Goal: Find contact information: Find contact information

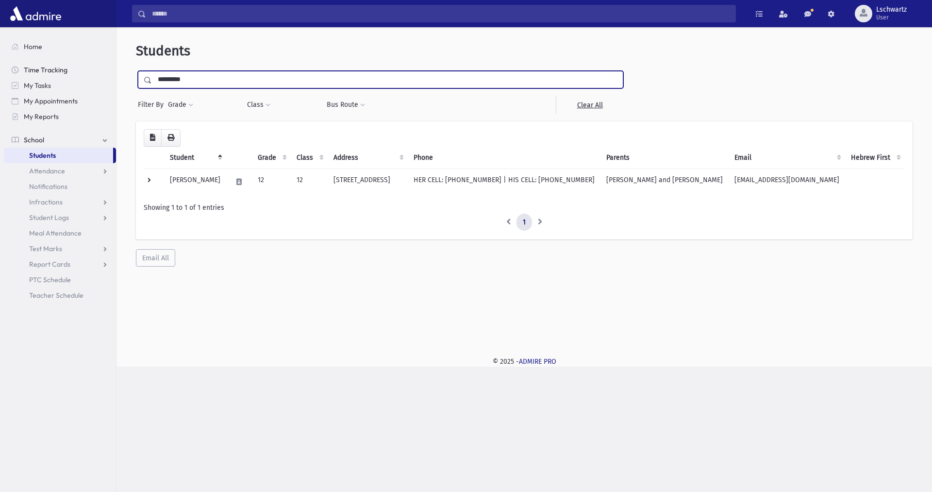
drag, startPoint x: 264, startPoint y: 84, endPoint x: 108, endPoint y: 63, distance: 157.2
click at [108, 63] on div "Search Results Students" at bounding box center [466, 246] width 932 height 492
type input "*******"
click at [136, 71] on input "submit" at bounding box center [149, 77] width 27 height 13
click at [213, 75] on input "*******" at bounding box center [387, 79] width 471 height 17
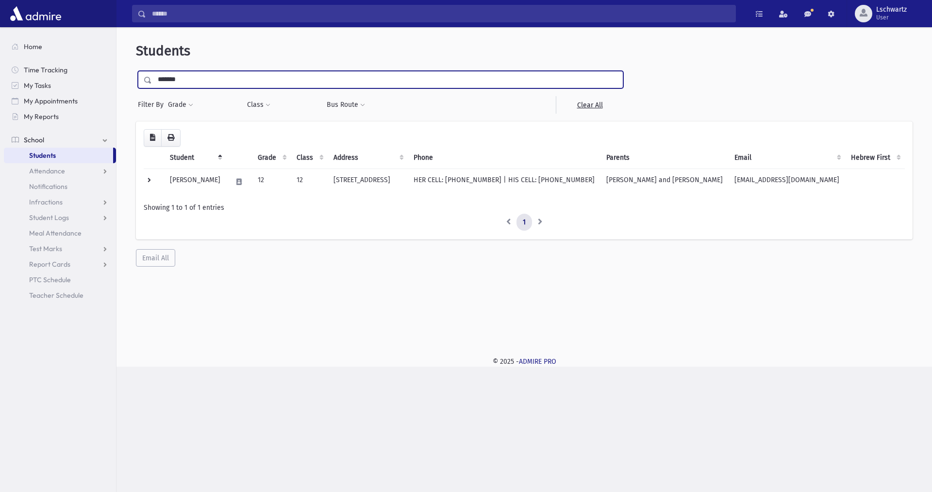
click at [136, 71] on input "submit" at bounding box center [149, 77] width 27 height 13
click at [246, 82] on input "*******" at bounding box center [387, 79] width 471 height 17
click at [136, 71] on input "submit" at bounding box center [149, 77] width 27 height 13
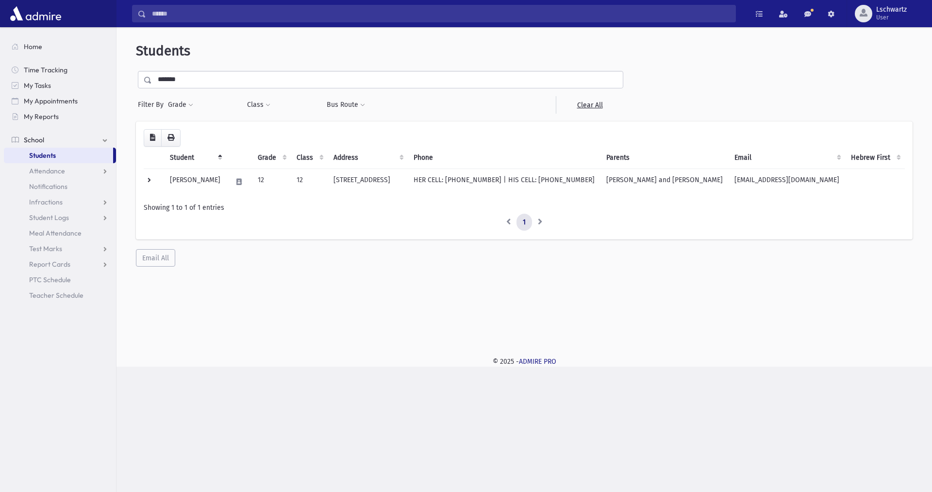
click at [250, 73] on input "*******" at bounding box center [387, 79] width 471 height 17
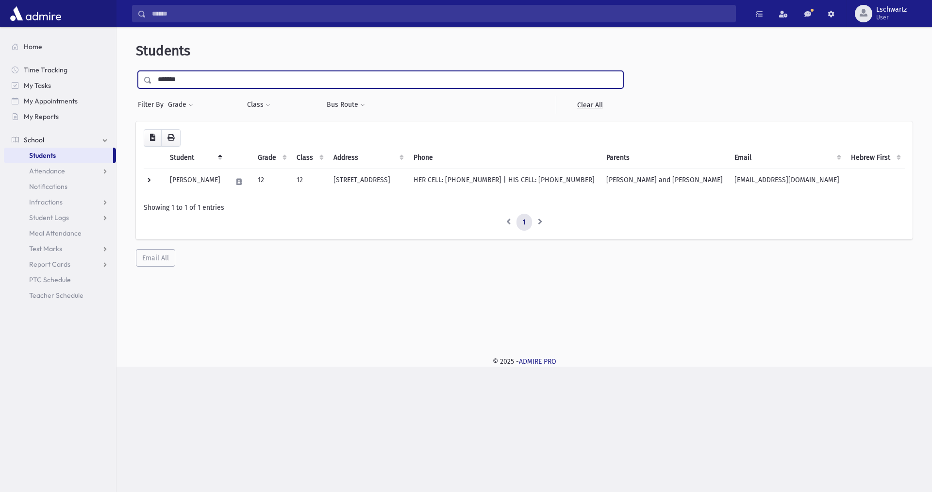
click at [136, 71] on input "submit" at bounding box center [149, 77] width 27 height 13
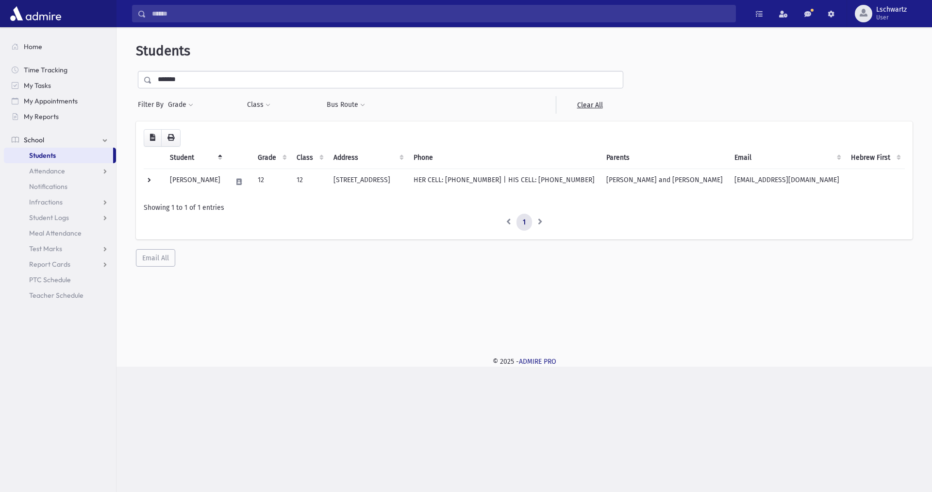
click at [194, 81] on input "*******" at bounding box center [387, 79] width 471 height 17
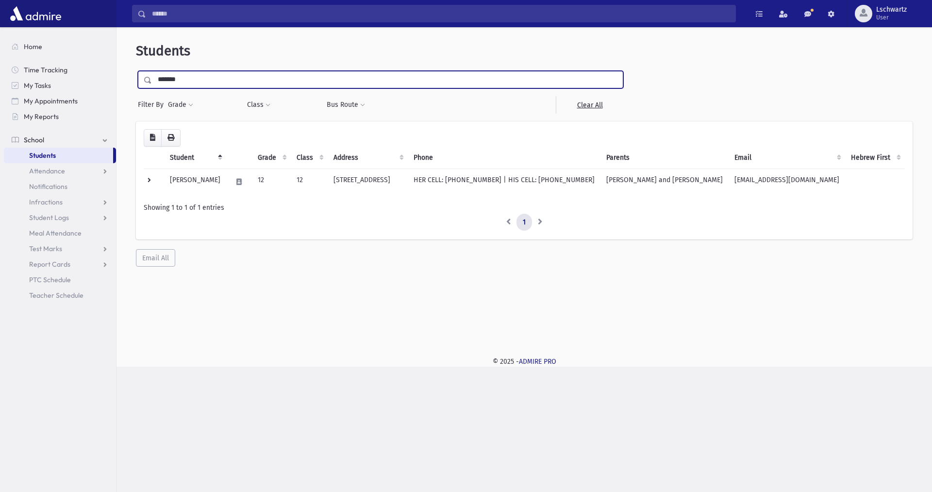
click at [136, 71] on input "submit" at bounding box center [149, 77] width 27 height 13
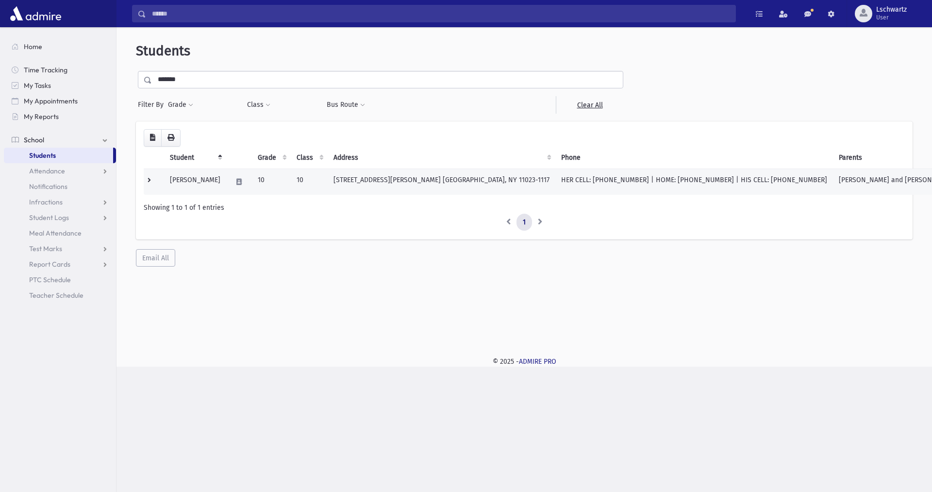
drag, startPoint x: 827, startPoint y: 180, endPoint x: 896, endPoint y: 186, distance: 69.6
click at [237, 182] on icon at bounding box center [238, 182] width 5 height 6
click at [277, 179] on button "button" at bounding box center [281, 182] width 17 height 14
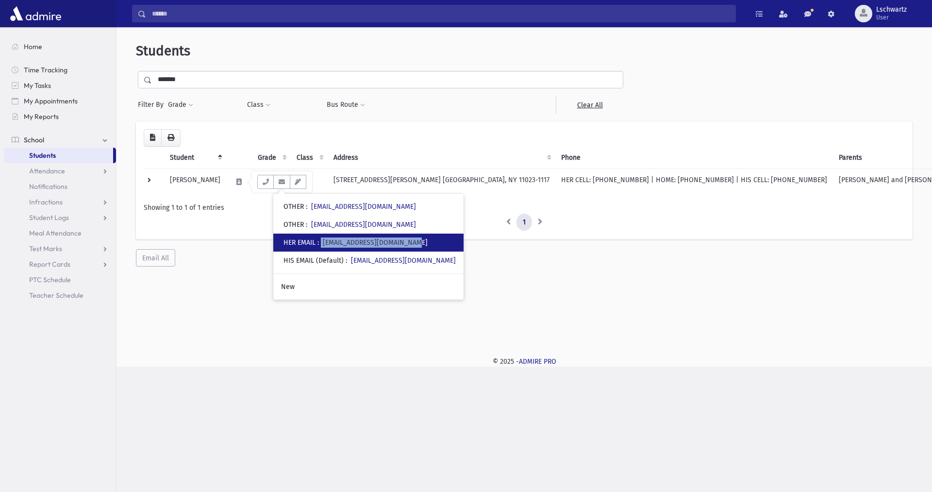
drag, startPoint x: 325, startPoint y: 241, endPoint x: 419, endPoint y: 246, distance: 94.8
click at [419, 246] on div "• HER EMAIL : [EMAIL_ADDRESS][DOMAIN_NAME]" at bounding box center [368, 242] width 190 height 18
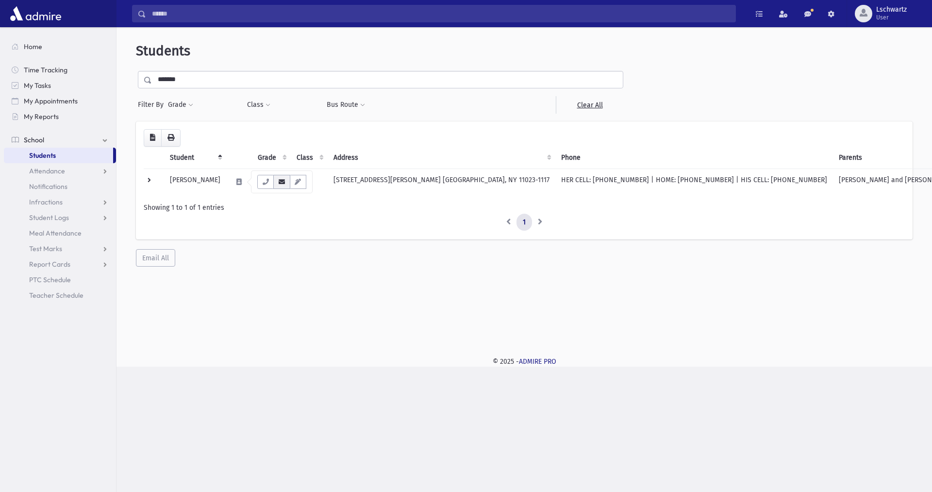
click at [281, 182] on icon "button" at bounding box center [282, 182] width 8 height 6
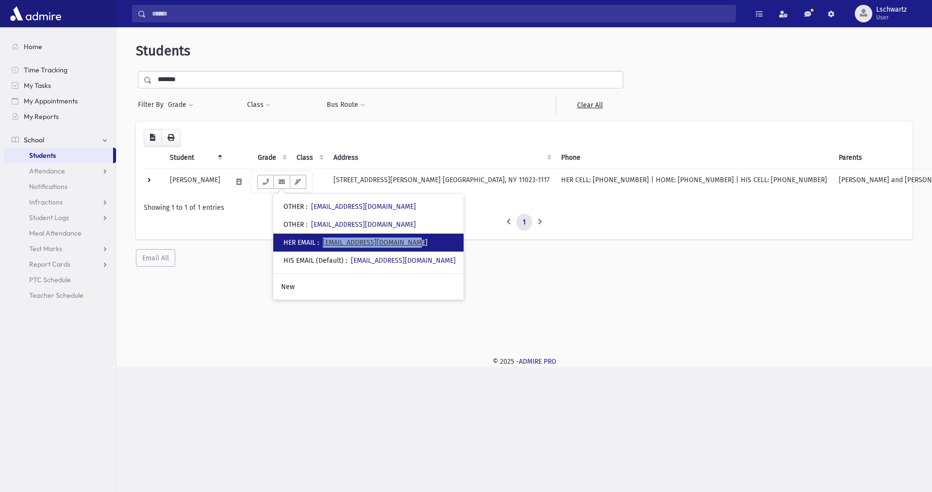
drag, startPoint x: 423, startPoint y: 241, endPoint x: 326, endPoint y: 245, distance: 97.1
click at [326, 245] on div "• HER EMAIL : jacklinshokrian1@gmail.com" at bounding box center [368, 242] width 190 height 18
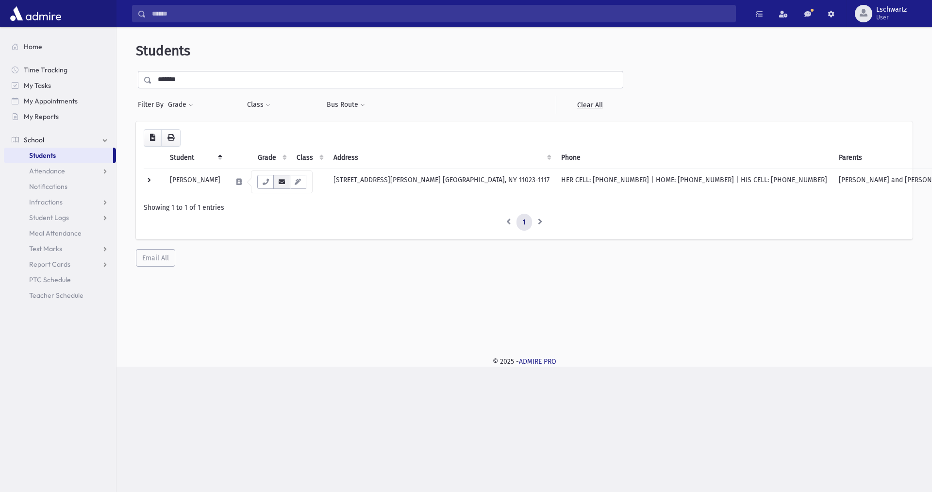
click at [284, 182] on icon "button" at bounding box center [282, 182] width 8 height 6
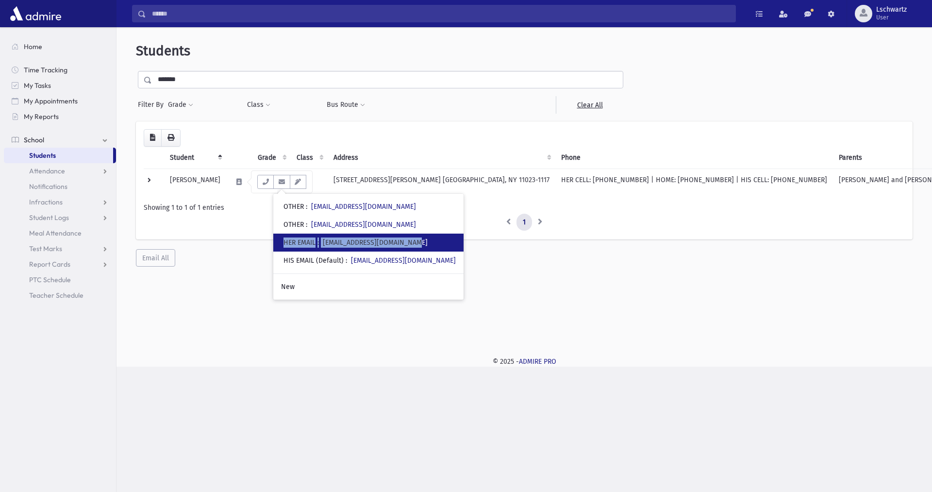
drag, startPoint x: 284, startPoint y: 242, endPoint x: 424, endPoint y: 244, distance: 139.8
click at [424, 244] on div "• HER EMAIL : jacklinshokrian1@gmail.com" at bounding box center [368, 242] width 190 height 18
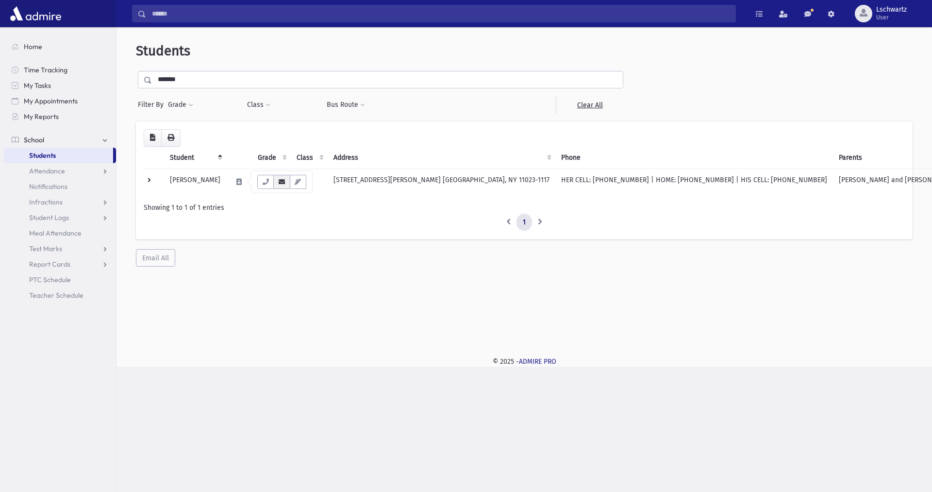
click at [281, 181] on icon "button" at bounding box center [282, 182] width 8 height 6
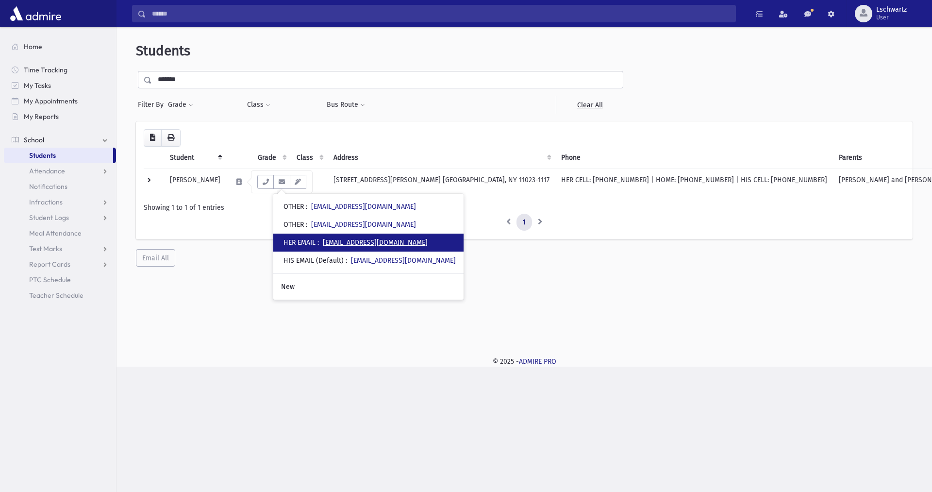
click at [342, 243] on link "jacklinshokrian1@gmail.com" at bounding box center [375, 242] width 105 height 8
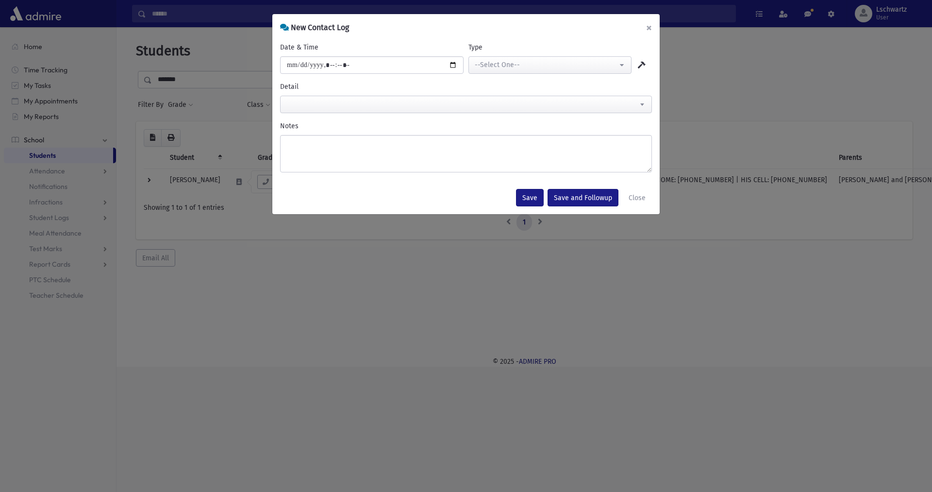
click at [647, 25] on button "×" at bounding box center [648, 27] width 21 height 27
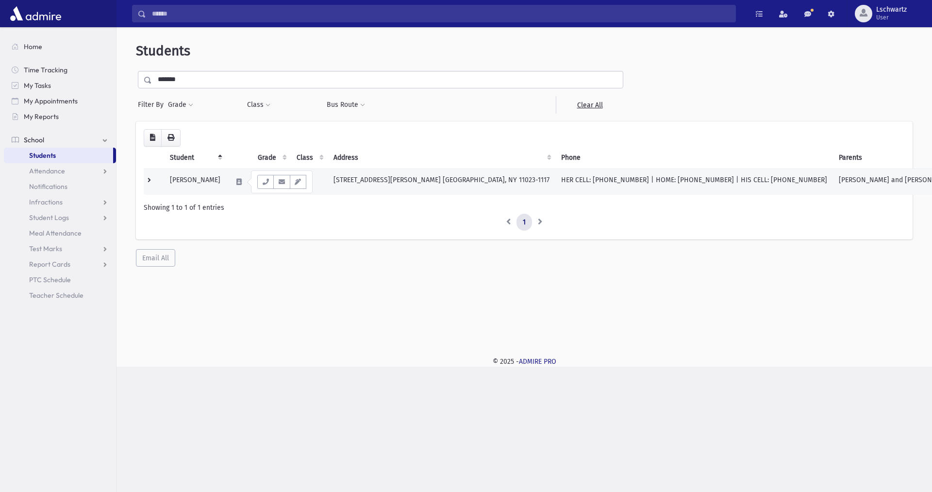
click at [148, 178] on td at bounding box center [154, 181] width 20 height 26
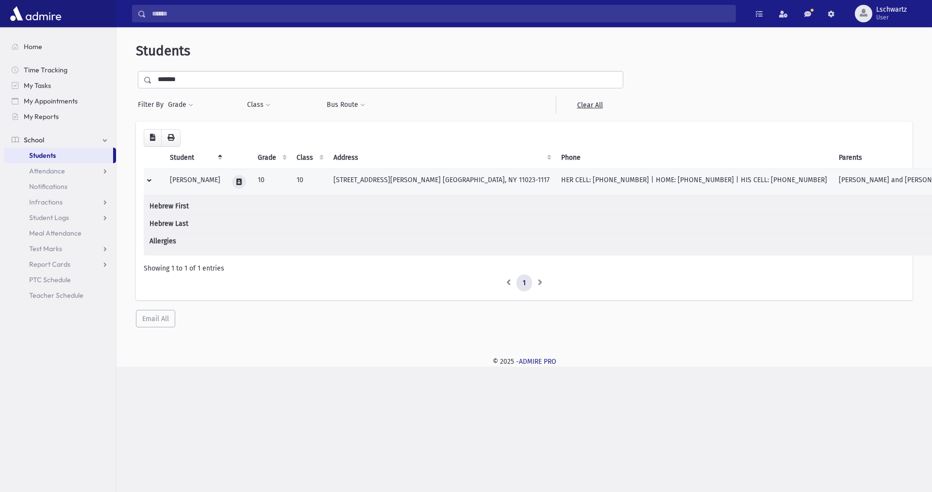
click at [242, 182] on icon at bounding box center [238, 182] width 5 height 6
click at [279, 184] on icon "button" at bounding box center [282, 182] width 8 height 6
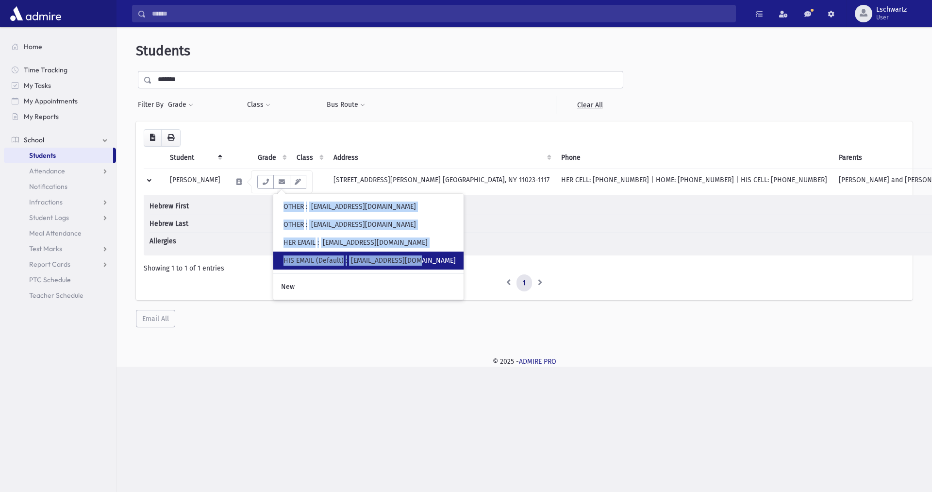
drag, startPoint x: 281, startPoint y: 208, endPoint x: 424, endPoint y: 264, distance: 152.9
click at [424, 264] on div "• OTHER : tuition@nechomasyisroel.org • OTHER : ny@ny1338.org • HER EMAIL : jac…" at bounding box center [368, 247] width 190 height 106
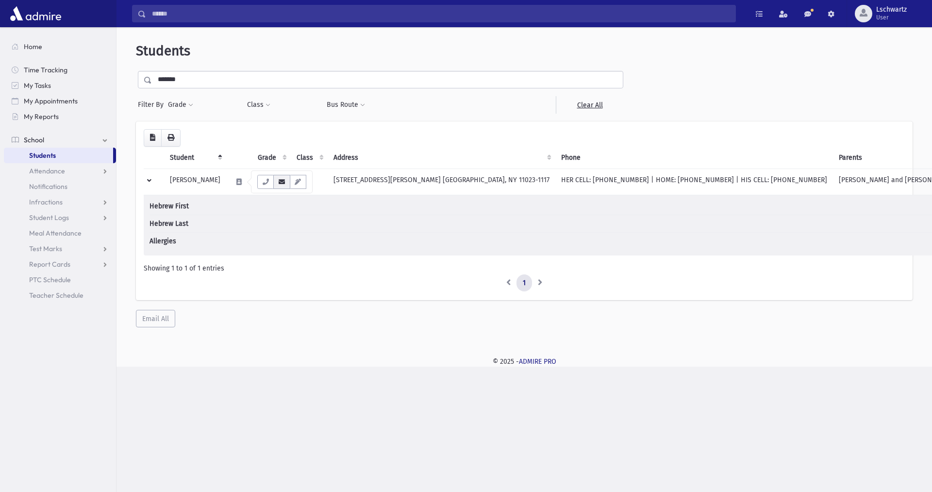
click at [286, 181] on button "button" at bounding box center [281, 182] width 17 height 14
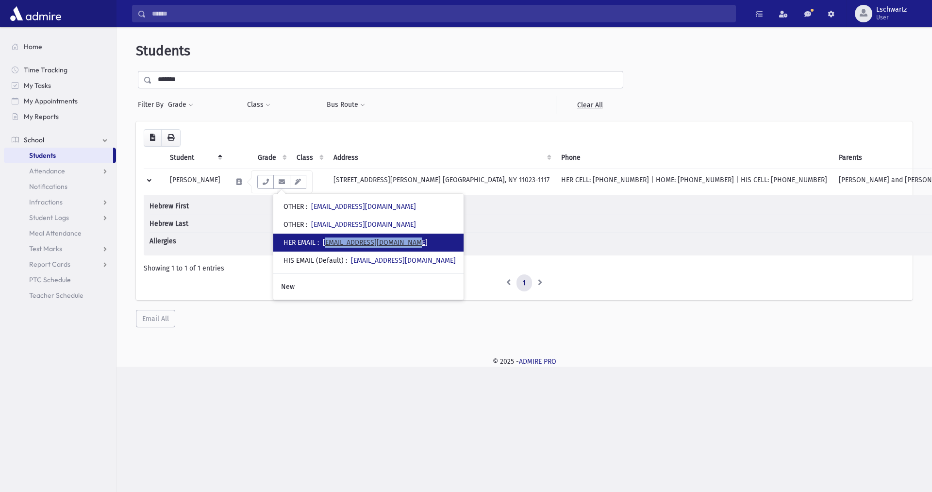
drag, startPoint x: 422, startPoint y: 239, endPoint x: 329, endPoint y: 239, distance: 93.7
click at [329, 239] on div "• HER EMAIL : jacklinshokrian1@gmail.com" at bounding box center [368, 242] width 190 height 18
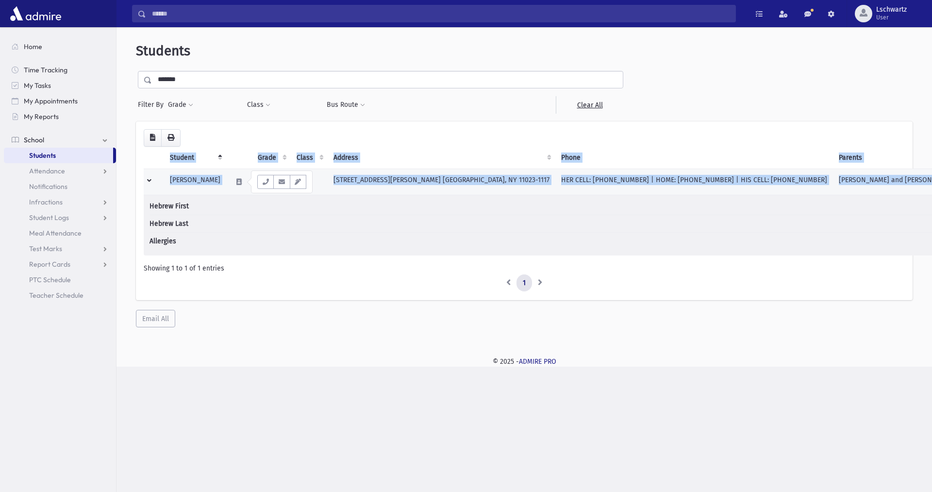
drag, startPoint x: 905, startPoint y: 179, endPoint x: 814, endPoint y: 177, distance: 90.8
click at [814, 177] on div "Loading... Student Grade Class Address Phone Parents Email Hebrew First Hebrew …" at bounding box center [524, 210] width 777 height 179
click at [809, 251] on td "Hebrew First Hebrew Last Allergies" at bounding box center [611, 225] width 934 height 61
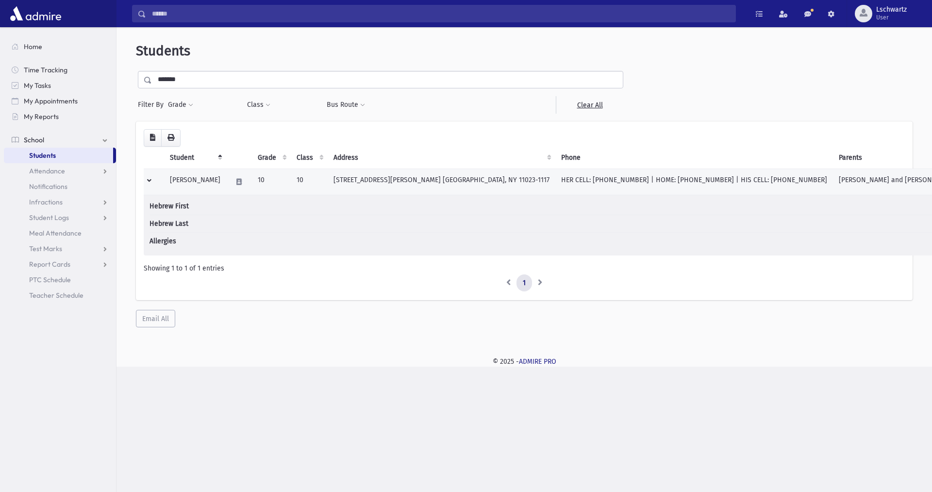
drag, startPoint x: 902, startPoint y: 180, endPoint x: 823, endPoint y: 184, distance: 79.7
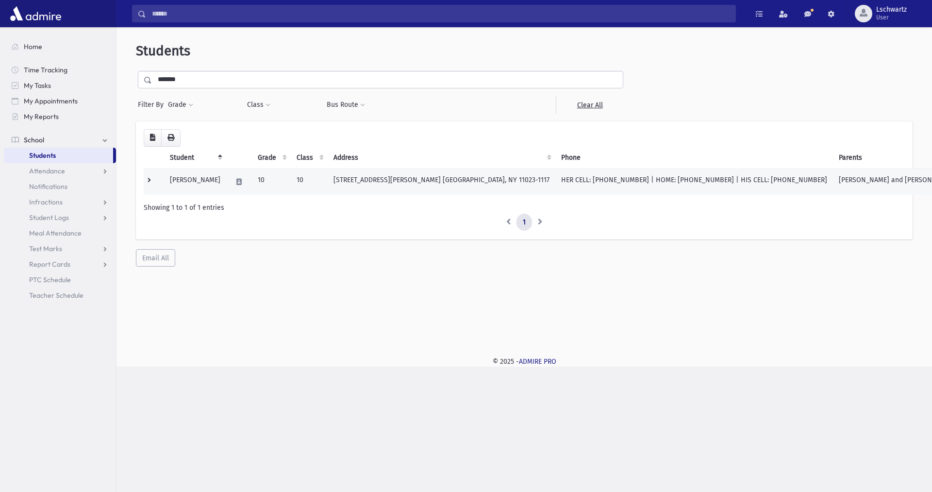
drag, startPoint x: 827, startPoint y: 179, endPoint x: 902, endPoint y: 181, distance: 75.2
click at [244, 180] on button at bounding box center [239, 182] width 14 height 14
click at [279, 182] on icon "button" at bounding box center [282, 182] width 8 height 6
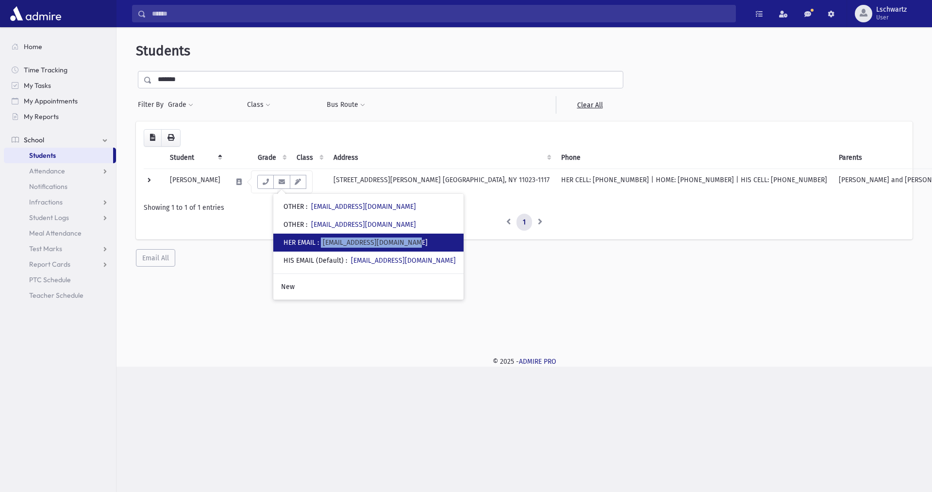
drag, startPoint x: 325, startPoint y: 240, endPoint x: 420, endPoint y: 246, distance: 95.3
click at [420, 246] on div "• HER EMAIL : [EMAIL_ADDRESS][DOMAIN_NAME]" at bounding box center [368, 242] width 190 height 18
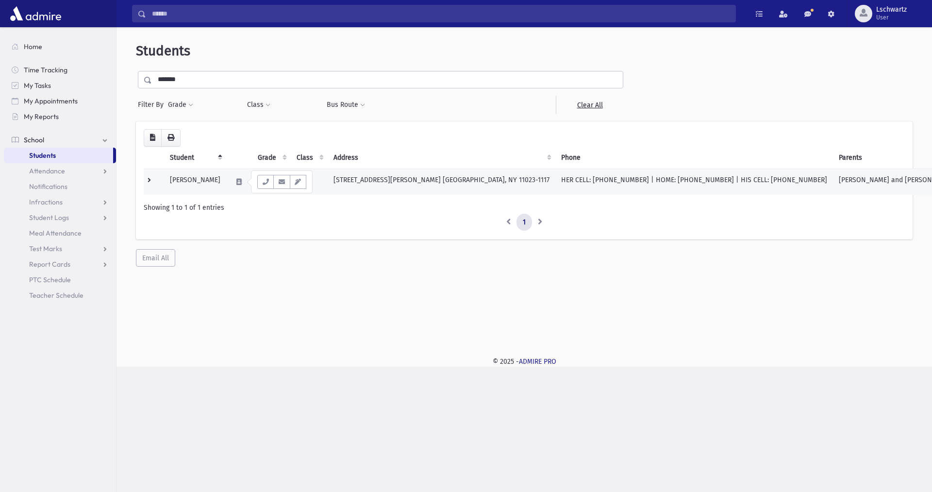
drag, startPoint x: 901, startPoint y: 179, endPoint x: 824, endPoint y: 193, distance: 78.4
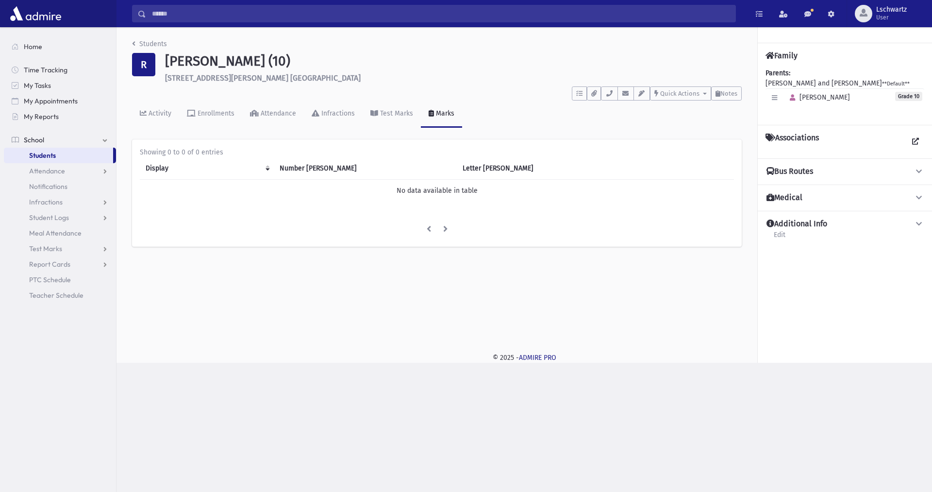
drag, startPoint x: 0, startPoint y: 0, endPoint x: 880, endPoint y: 261, distance: 918.1
click at [880, 261] on div "Family Parents: ROUHANI, Saeed and Jacklin **Default** Edit Individual Delete I…" at bounding box center [845, 194] width 174 height 335
click at [913, 170] on button "Bus Routes" at bounding box center [844, 171] width 159 height 10
click at [919, 169] on icon at bounding box center [919, 171] width 9 height 7
click at [777, 96] on icon "button" at bounding box center [774, 98] width 5 height 6
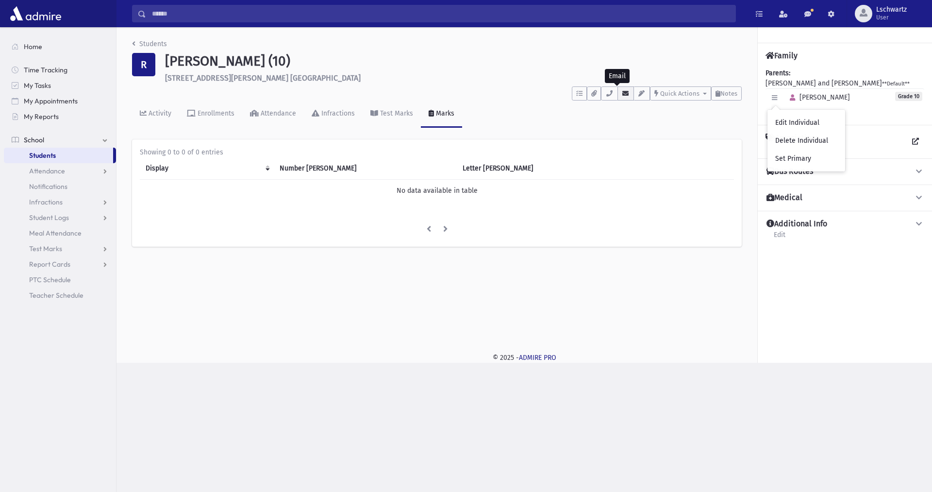
click at [626, 94] on icon "button" at bounding box center [626, 93] width 8 height 6
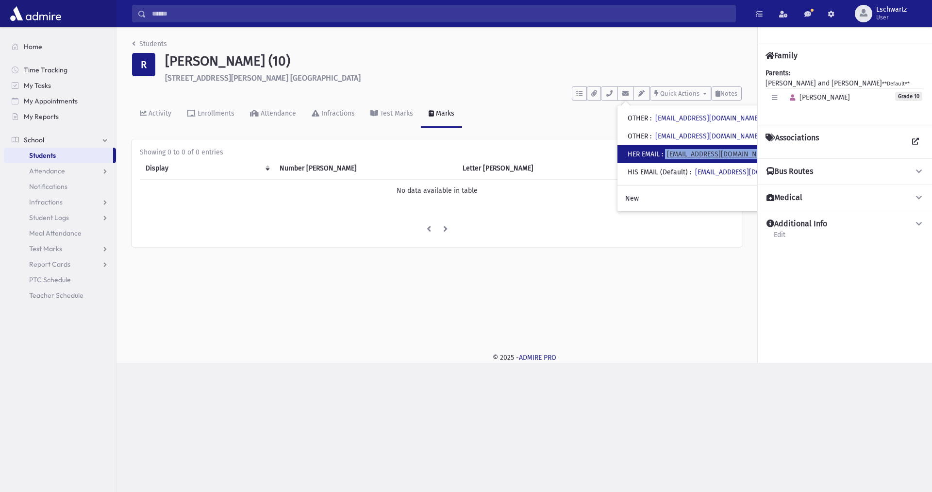
drag, startPoint x: 668, startPoint y: 153, endPoint x: 755, endPoint y: 154, distance: 87.4
click at [755, 154] on div "HER EMAIL : jacklinshokrian1@gmail.com" at bounding box center [700, 154] width 144 height 10
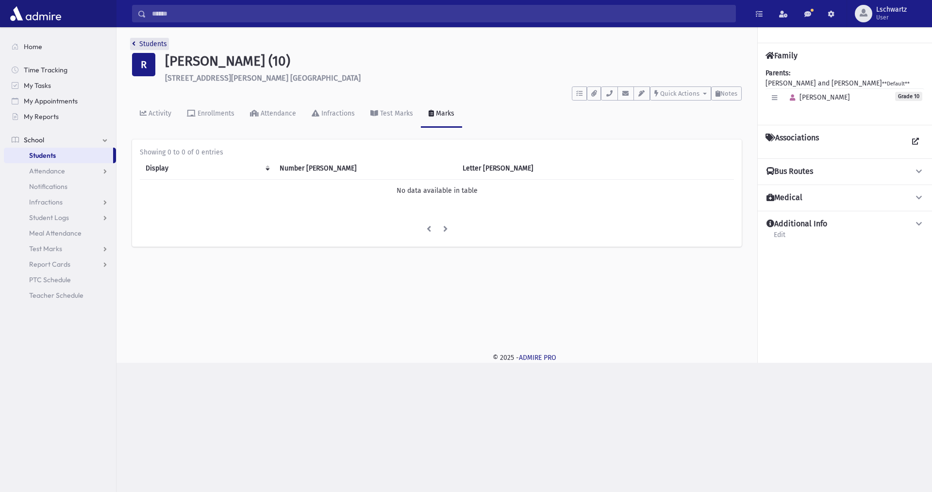
click at [152, 46] on link "Students" at bounding box center [149, 44] width 35 height 8
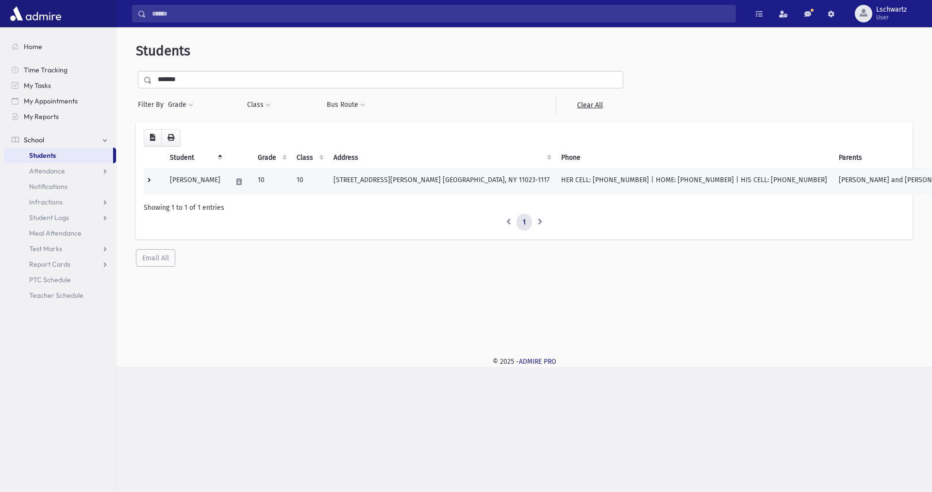
drag, startPoint x: 903, startPoint y: 178, endPoint x: 828, endPoint y: 190, distance: 76.2
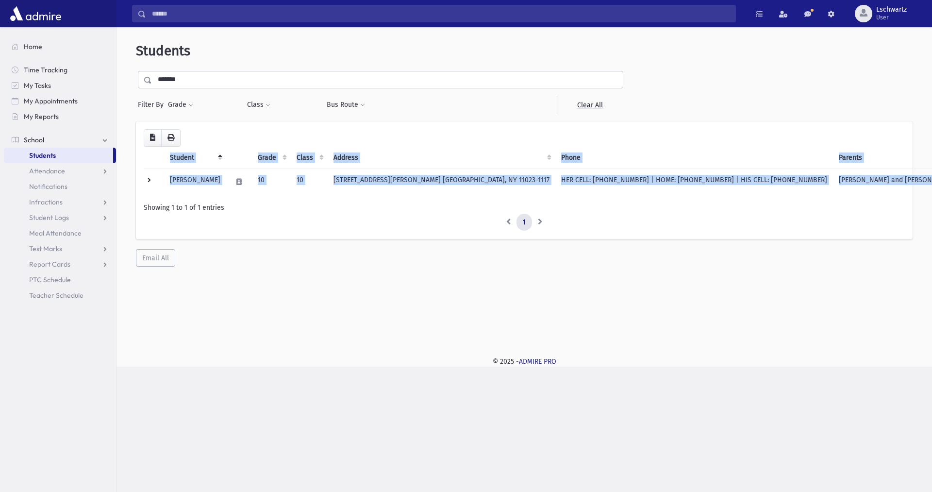
drag, startPoint x: 826, startPoint y: 181, endPoint x: 911, endPoint y: 183, distance: 85.5
click at [911, 183] on div "Loading... Student Grade Class Address Phone Parents Email Hebrew First Hebrew …" at bounding box center [524, 180] width 777 height 118
copy table "Student Grade Class Address Phone Parents Email Hebrew First Hebrew Last Allerg…"
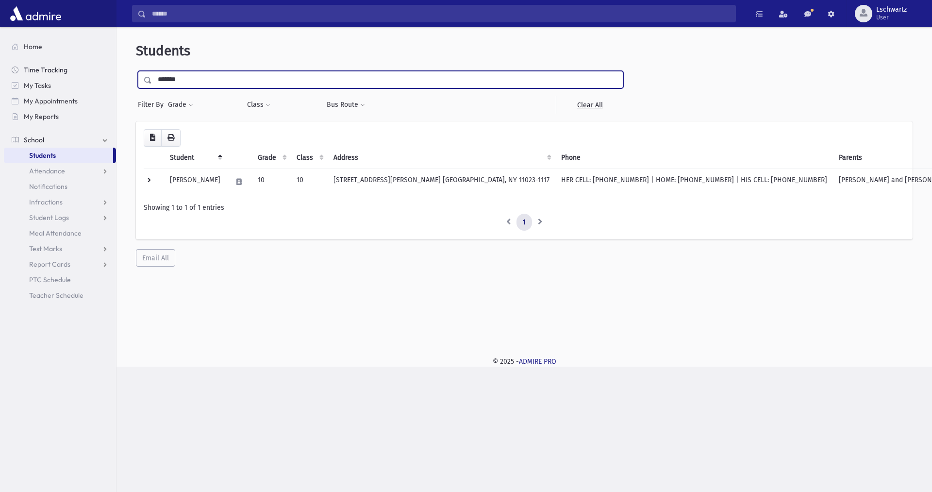
drag, startPoint x: 201, startPoint y: 83, endPoint x: 108, endPoint y: 66, distance: 94.8
click at [108, 66] on div "Search Results Students" at bounding box center [466, 246] width 932 height 492
type input "******"
click at [136, 71] on input "submit" at bounding box center [149, 77] width 27 height 13
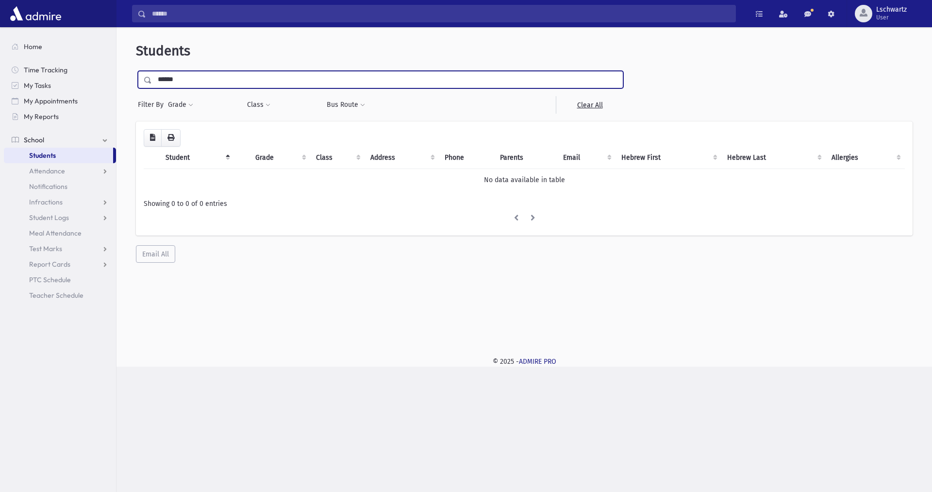
click at [168, 79] on input "******" at bounding box center [387, 79] width 471 height 17
type input "*******"
click at [136, 71] on input "submit" at bounding box center [149, 77] width 27 height 13
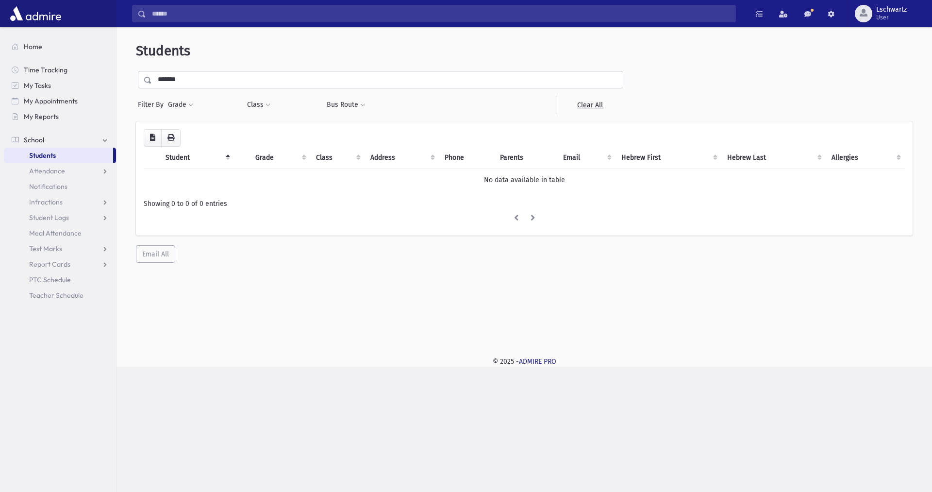
click at [386, 79] on input "*******" at bounding box center [387, 79] width 471 height 17
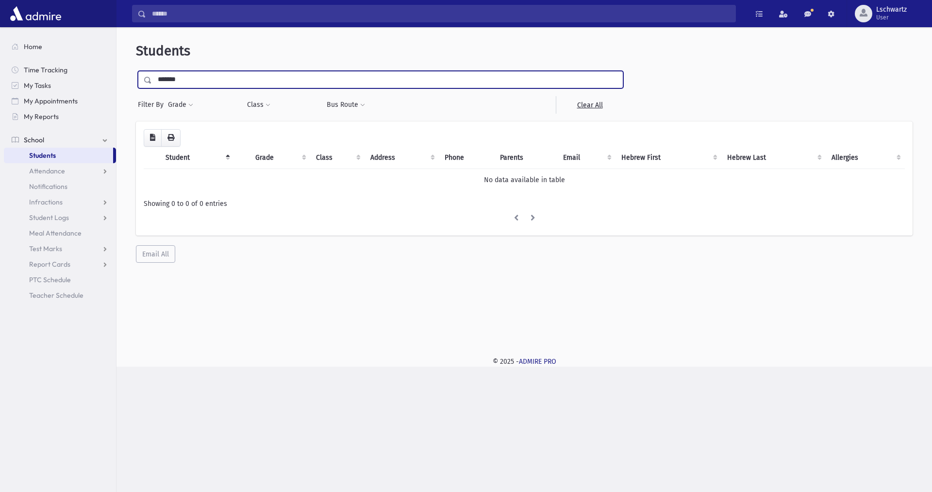
click at [136, 71] on input "submit" at bounding box center [149, 77] width 27 height 13
click at [197, 84] on input "*******" at bounding box center [387, 79] width 471 height 17
click at [136, 71] on input "submit" at bounding box center [149, 77] width 27 height 13
click at [197, 74] on input "*******" at bounding box center [387, 79] width 471 height 17
click at [136, 71] on input "submit" at bounding box center [149, 77] width 27 height 13
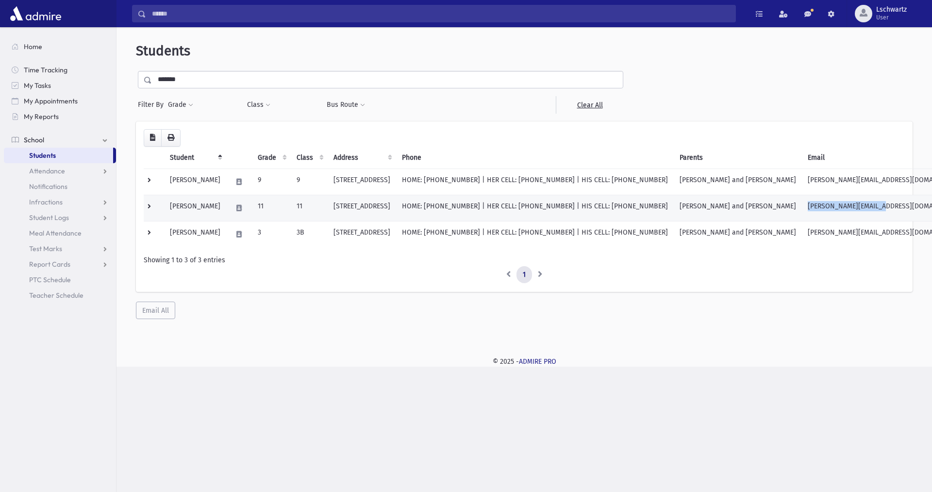
drag, startPoint x: 815, startPoint y: 205, endPoint x: 903, endPoint y: 207, distance: 88.3
click at [903, 207] on td "[PERSON_NAME][EMAIL_ADDRESS][DOMAIN_NAME]" at bounding box center [885, 208] width 167 height 26
click at [240, 207] on icon at bounding box center [238, 208] width 5 height 6
click at [281, 206] on icon "button" at bounding box center [281, 208] width 8 height 6
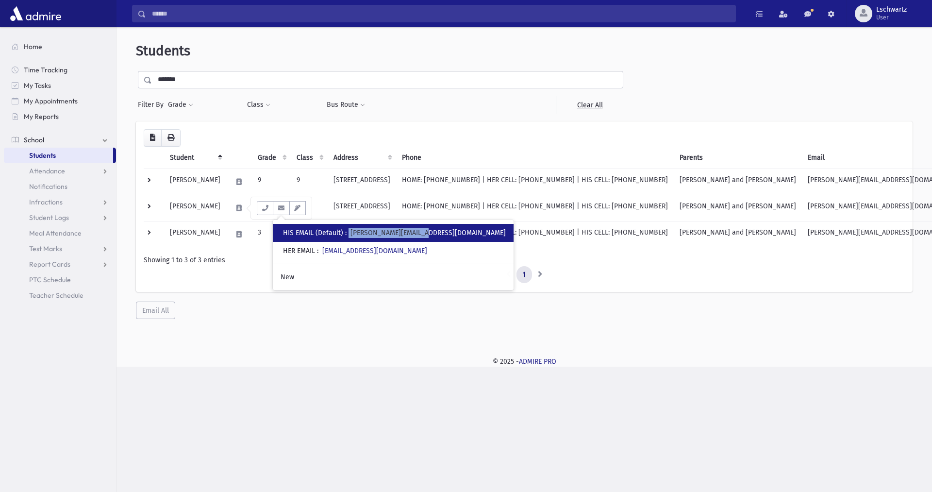
drag, startPoint x: 351, startPoint y: 231, endPoint x: 436, endPoint y: 238, distance: 85.6
click at [436, 238] on div "• HIS EMAIL (Default) : jakesosonov@gmail.com" at bounding box center [393, 233] width 241 height 18
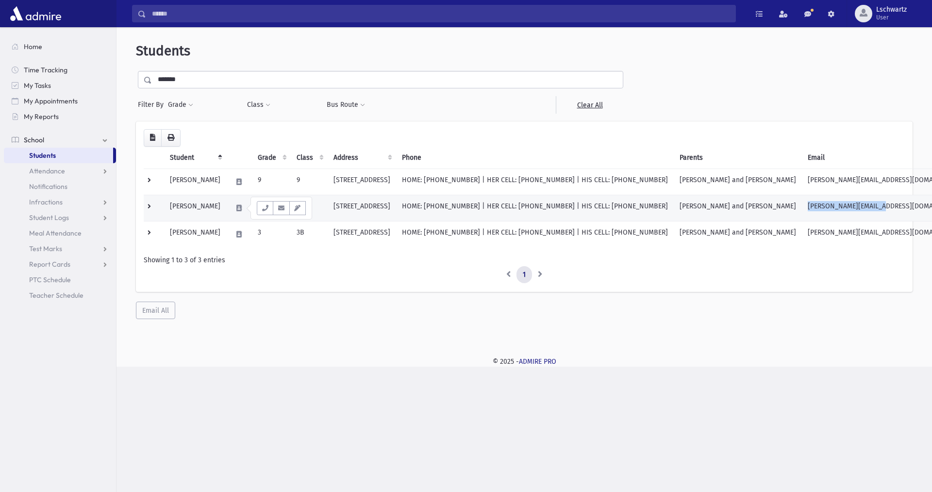
drag, startPoint x: 816, startPoint y: 204, endPoint x: 902, endPoint y: 206, distance: 86.4
click at [902, 206] on td "jakesosonov@gmail.com" at bounding box center [885, 208] width 167 height 26
drag, startPoint x: 815, startPoint y: 208, endPoint x: 899, endPoint y: 207, distance: 84.4
click at [899, 207] on td "[PERSON_NAME][EMAIL_ADDRESS][DOMAIN_NAME]" at bounding box center [885, 208] width 167 height 26
drag, startPoint x: 905, startPoint y: 206, endPoint x: 814, endPoint y: 212, distance: 90.5
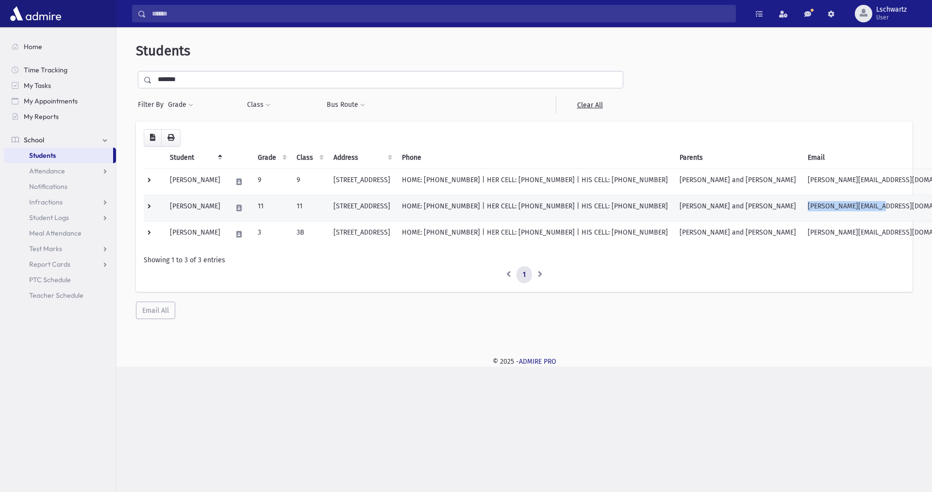
click at [814, 212] on div "Loading... Student Grade Class Address Phone Parents Email Hebrew First Hebrew …" at bounding box center [524, 206] width 777 height 171
copy td "[PERSON_NAME][EMAIL_ADDRESS][DOMAIN_NAME]"
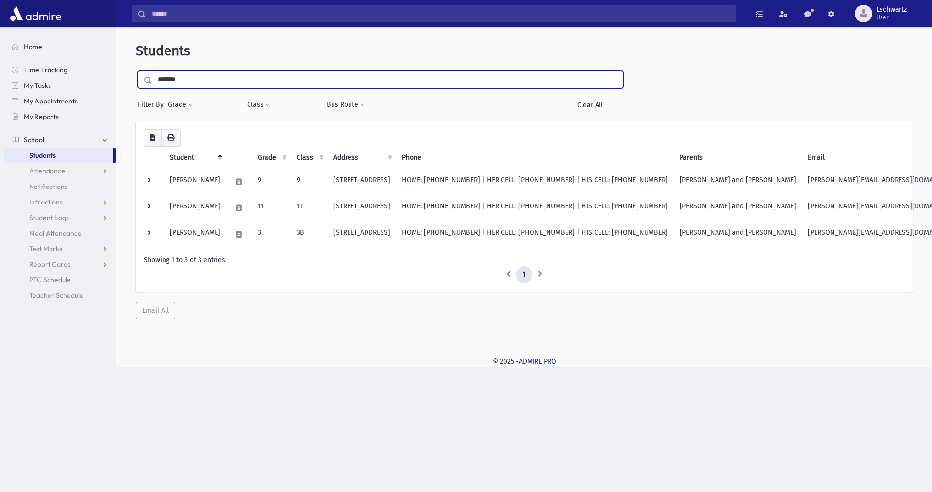
click at [239, 75] on input "*******" at bounding box center [387, 79] width 471 height 17
type input "*********"
click at [136, 71] on input "submit" at bounding box center [149, 77] width 27 height 13
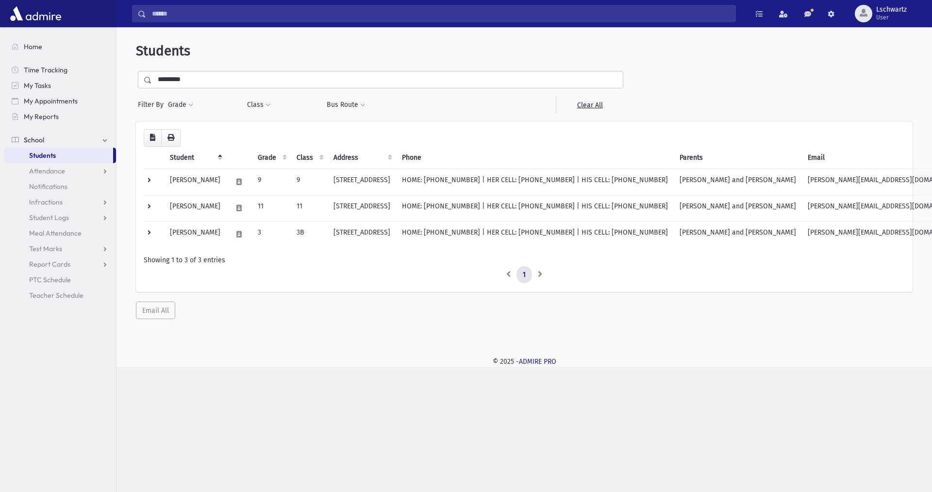
click at [210, 78] on input "*********" at bounding box center [387, 79] width 471 height 17
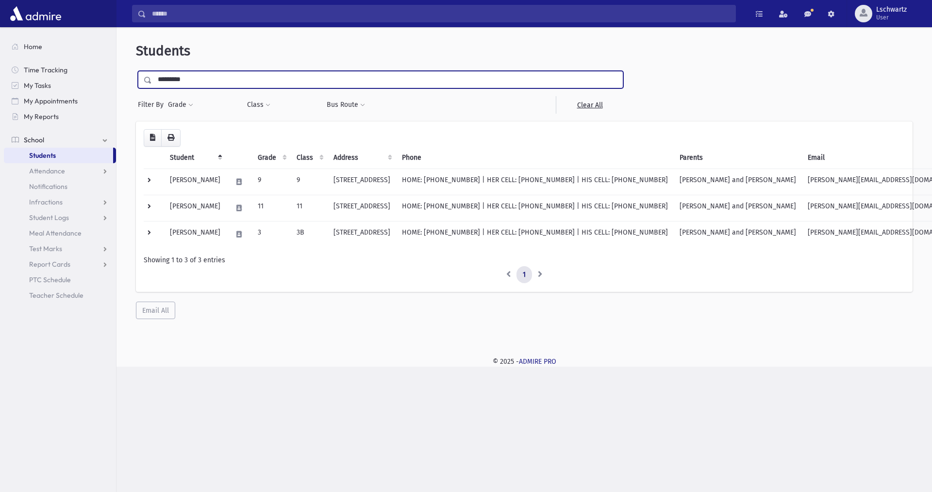
click at [136, 71] on input "submit" at bounding box center [149, 77] width 27 height 13
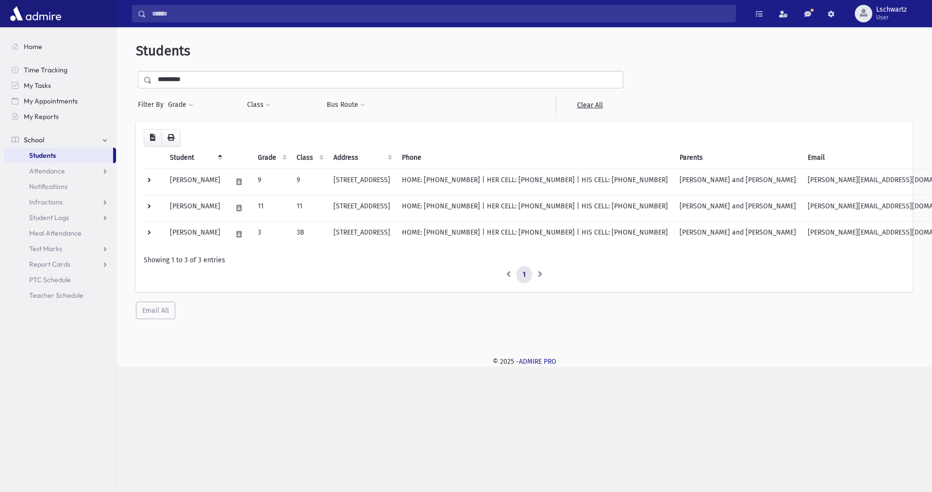
click at [220, 80] on input "*********" at bounding box center [387, 79] width 471 height 17
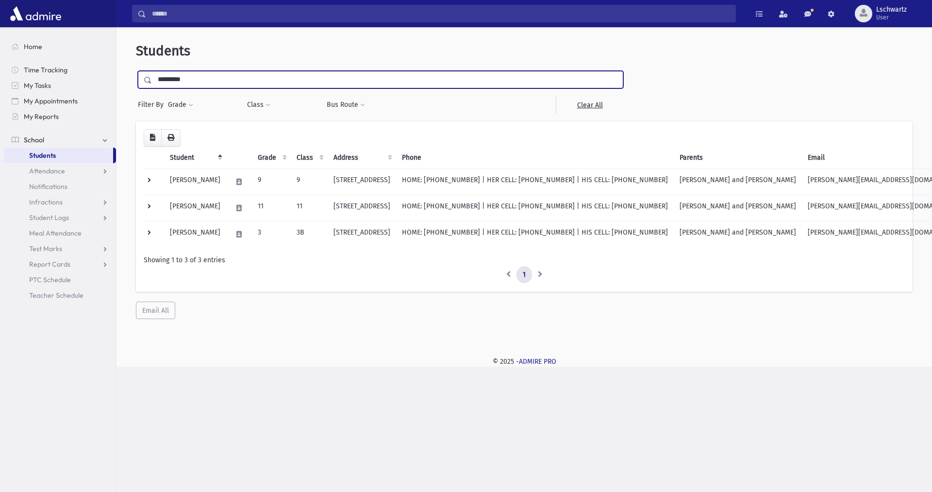
click at [136, 71] on input "submit" at bounding box center [149, 77] width 27 height 13
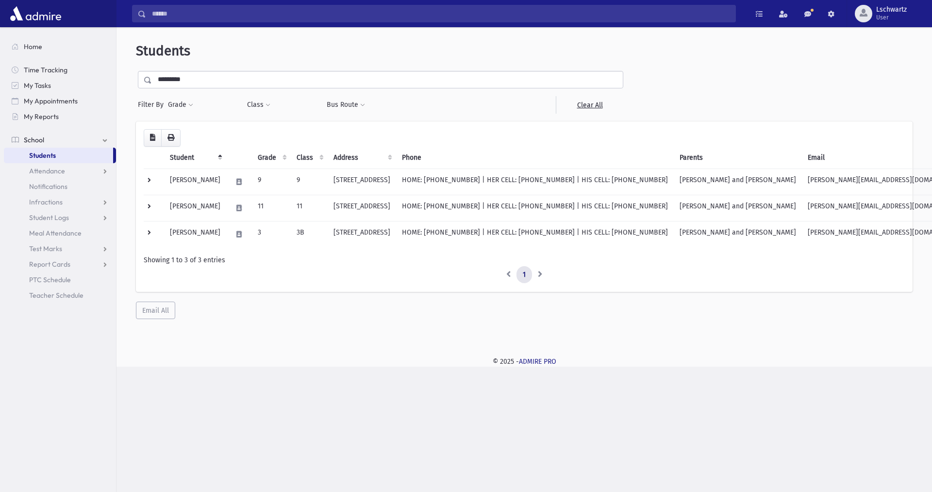
click at [434, 83] on input "*********" at bounding box center [387, 79] width 471 height 17
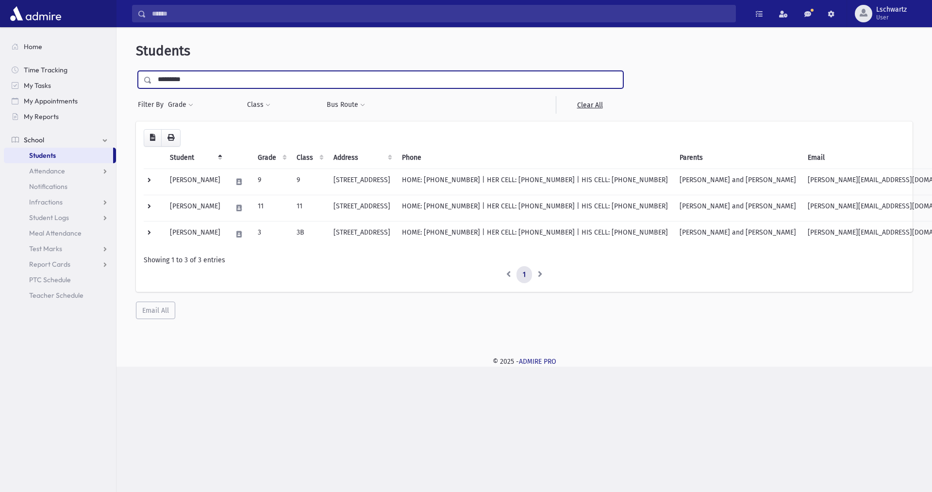
click at [136, 71] on input "submit" at bounding box center [149, 77] width 27 height 13
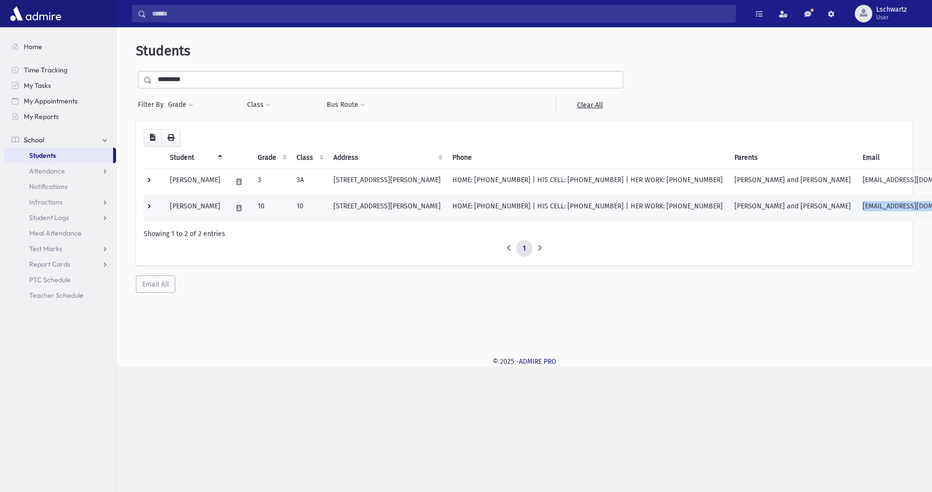
drag, startPoint x: 820, startPoint y: 204, endPoint x: 900, endPoint y: 203, distance: 79.6
click at [900, 203] on td "mrswhodee@gmail.com" at bounding box center [915, 208] width 116 height 26
drag, startPoint x: 904, startPoint y: 204, endPoint x: 818, endPoint y: 206, distance: 86.4
click at [857, 206] on td "[EMAIL_ADDRESS][DOMAIN_NAME]" at bounding box center [915, 208] width 116 height 26
drag, startPoint x: 904, startPoint y: 207, endPoint x: 824, endPoint y: 210, distance: 80.1
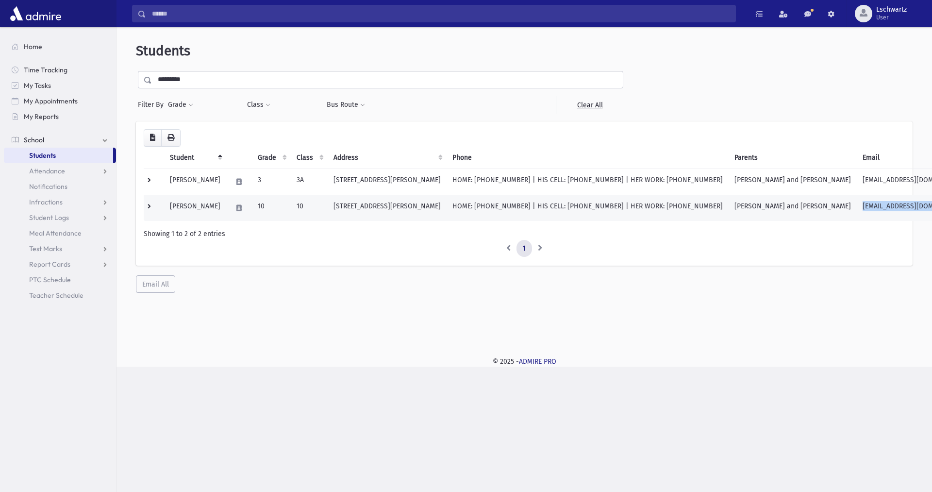
click at [857, 210] on td "mrswhodee@gmail.com" at bounding box center [915, 208] width 116 height 26
drag, startPoint x: 815, startPoint y: 180, endPoint x: 902, endPoint y: 184, distance: 87.4
click at [902, 184] on tr "Steinberg, Michal 3 3A 274 Morris Avenue Inwood, NY 11096 HOME: (917) 586-5066 …" at bounding box center [558, 181] width 829 height 26
copy tr "mrswhodee@gmail.com"
click at [242, 207] on icon at bounding box center [238, 208] width 5 height 6
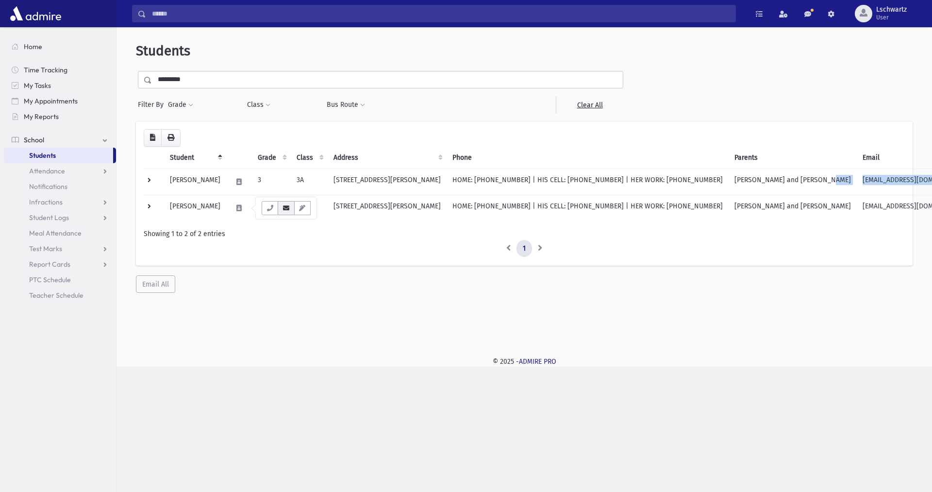
click at [285, 207] on icon "button" at bounding box center [286, 208] width 8 height 6
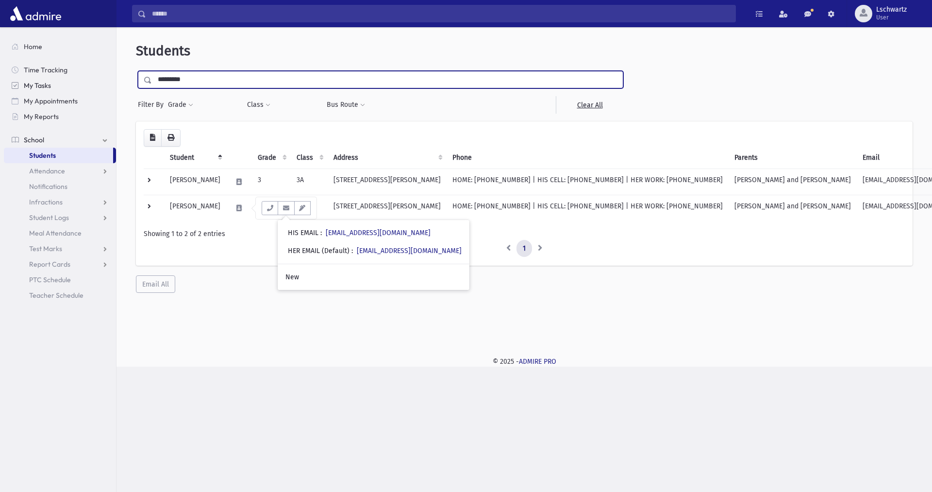
drag, startPoint x: 265, startPoint y: 82, endPoint x: 101, endPoint y: 82, distance: 164.5
click at [102, 82] on div "Search Results Students" at bounding box center [466, 246] width 932 height 492
type input "*"
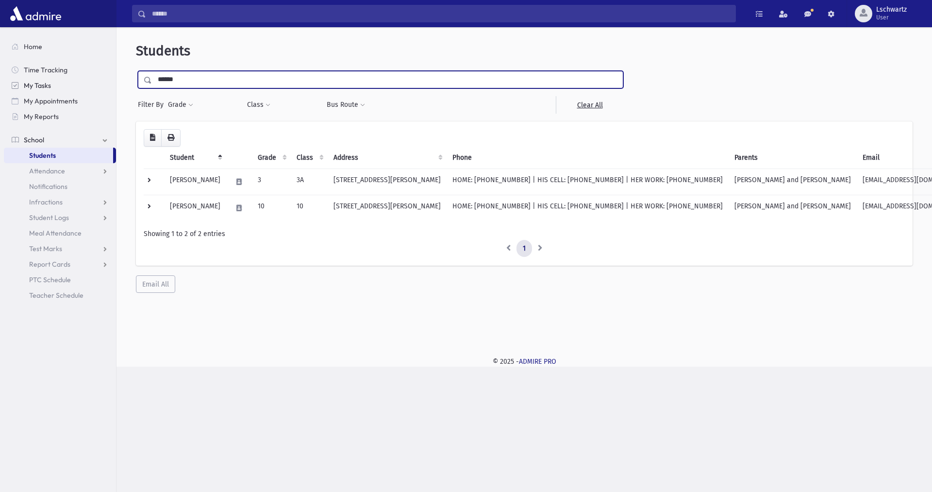
type input "******"
click at [136, 71] on input "submit" at bounding box center [149, 77] width 27 height 13
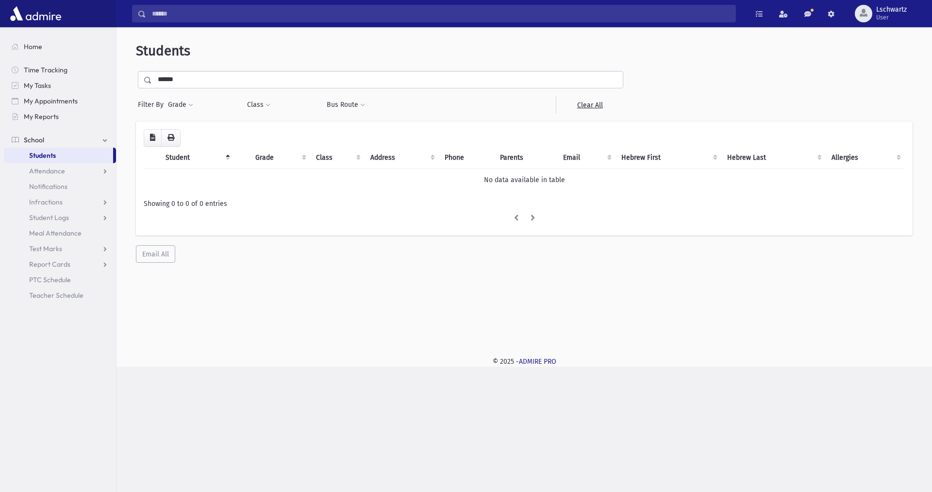
click at [166, 79] on input "******" at bounding box center [387, 79] width 471 height 17
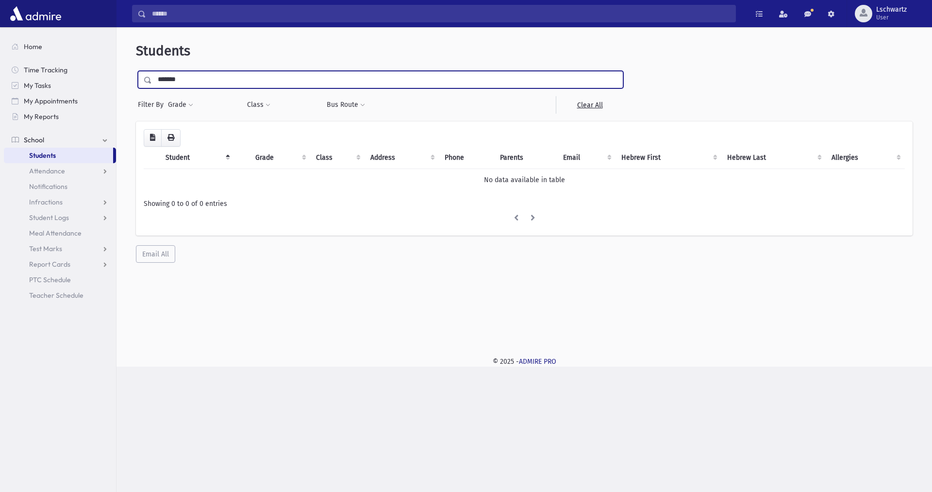
type input "*******"
click at [136, 71] on input "submit" at bounding box center [149, 77] width 27 height 13
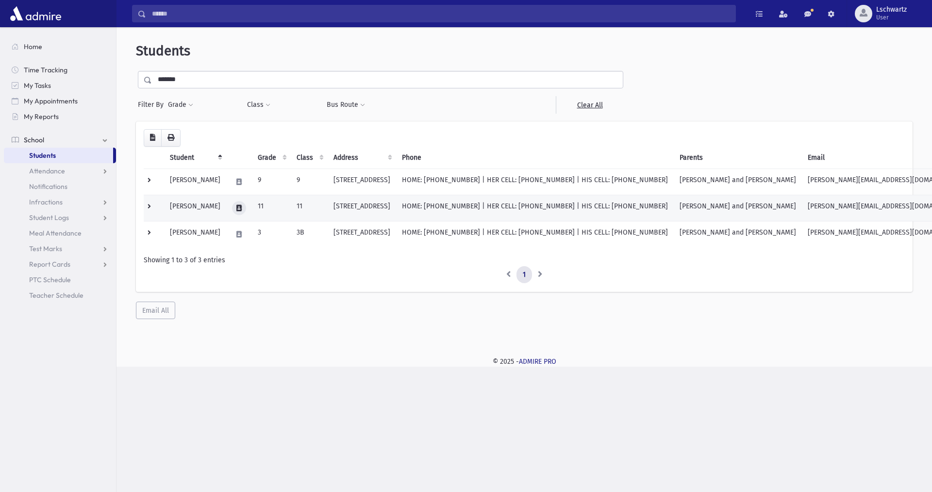
click at [239, 207] on icon at bounding box center [238, 208] width 5 height 6
click at [278, 205] on button "button" at bounding box center [281, 208] width 17 height 14
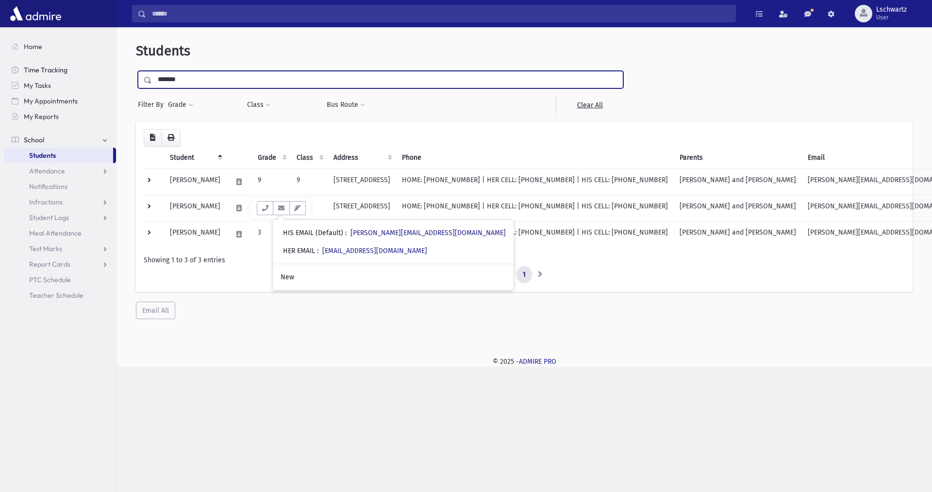
drag, startPoint x: 201, startPoint y: 79, endPoint x: 71, endPoint y: 74, distance: 130.1
click at [71, 74] on div "Search Results Students" at bounding box center [466, 246] width 932 height 492
type input "*******"
click at [136, 71] on input "submit" at bounding box center [149, 77] width 27 height 13
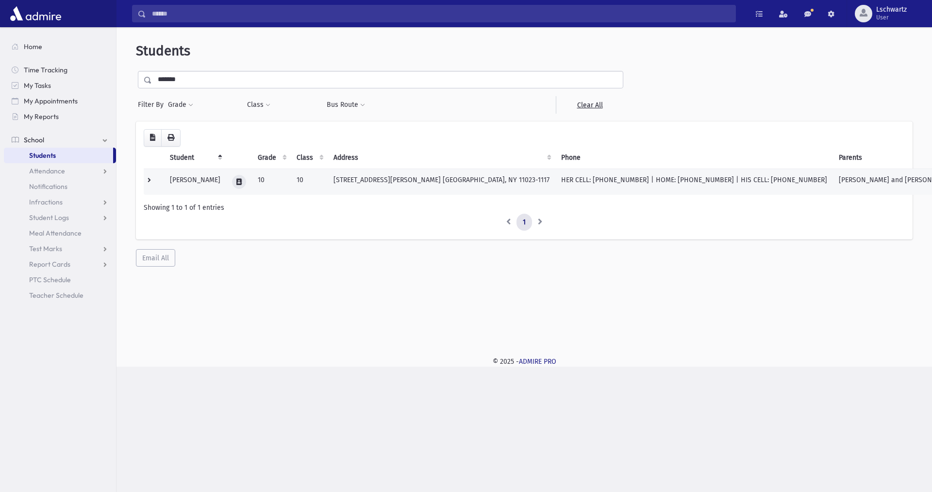
click at [241, 182] on icon at bounding box center [238, 182] width 5 height 6
click at [282, 178] on button "button" at bounding box center [281, 182] width 17 height 14
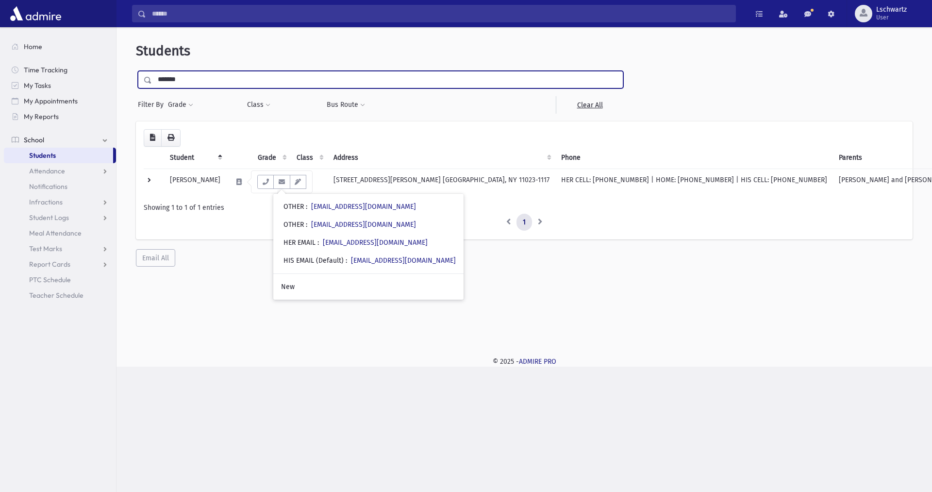
drag, startPoint x: 233, startPoint y: 80, endPoint x: 135, endPoint y: 56, distance: 100.9
click at [135, 56] on div "Students ******* Filter By Grade * * * * * * * * * ***** ********* ********* * …" at bounding box center [524, 154] width 808 height 247
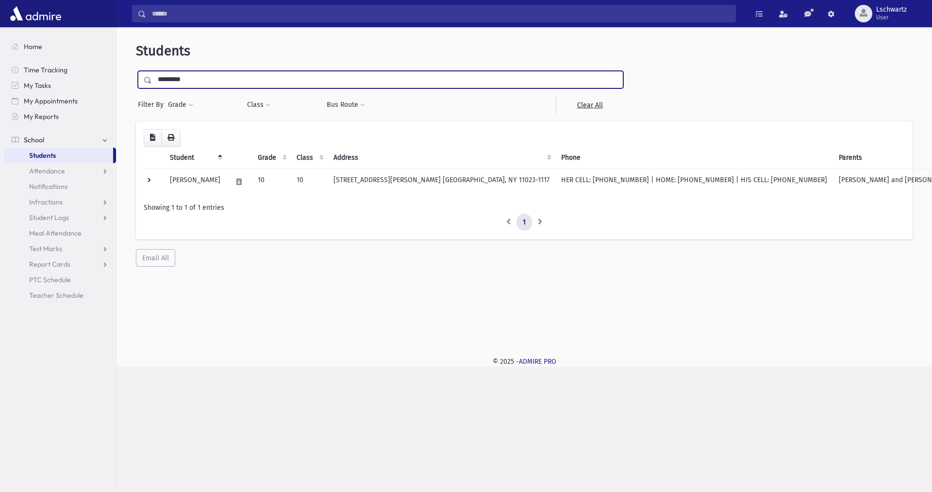
type input "*********"
click at [136, 71] on input "submit" at bounding box center [149, 77] width 27 height 13
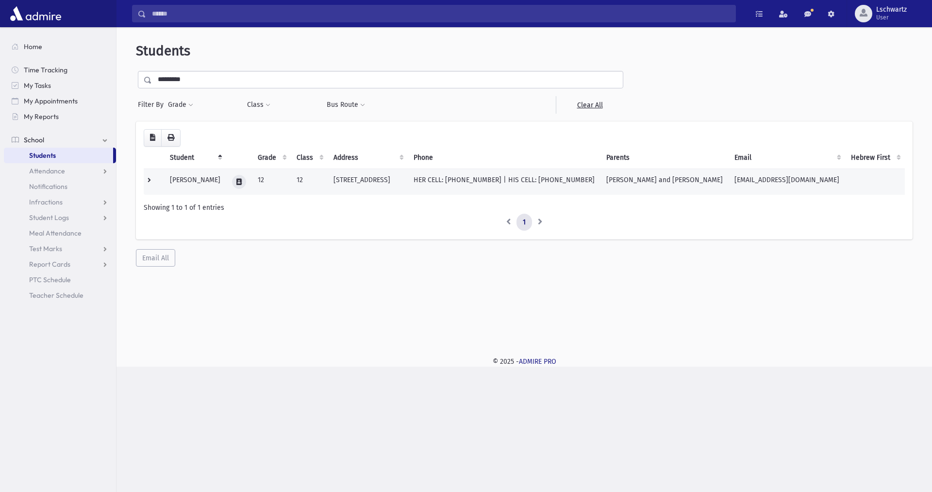
click at [241, 181] on icon at bounding box center [238, 182] width 5 height 6
click at [286, 182] on icon "button" at bounding box center [284, 182] width 8 height 6
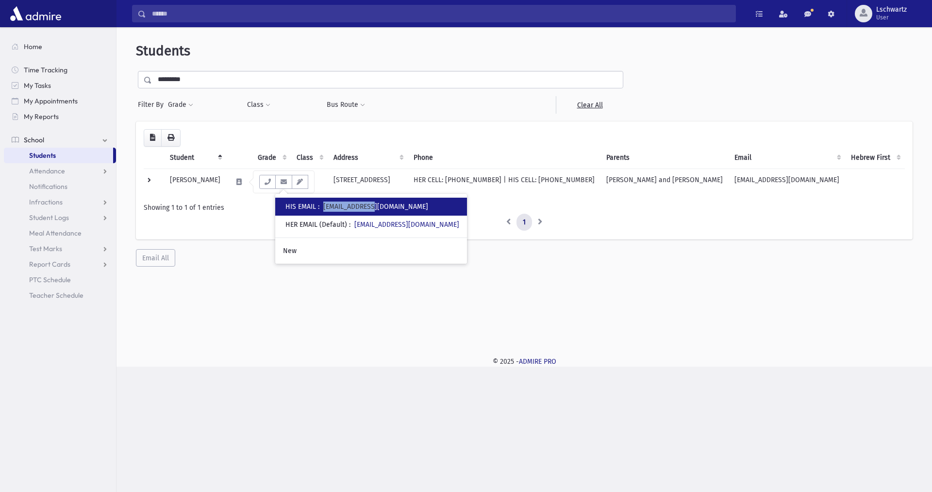
drag, startPoint x: 326, startPoint y: 204, endPoint x: 390, endPoint y: 207, distance: 64.6
click at [390, 207] on div "• HIS EMAIL : eap@hgplaw.com" at bounding box center [371, 207] width 192 height 18
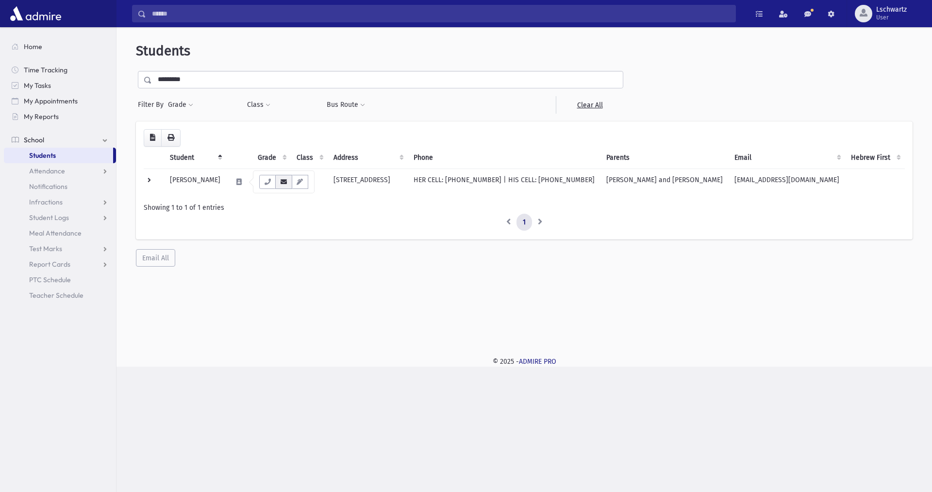
click at [281, 182] on icon "button" at bounding box center [284, 182] width 8 height 6
click at [197, 80] on input "*********" at bounding box center [387, 79] width 471 height 17
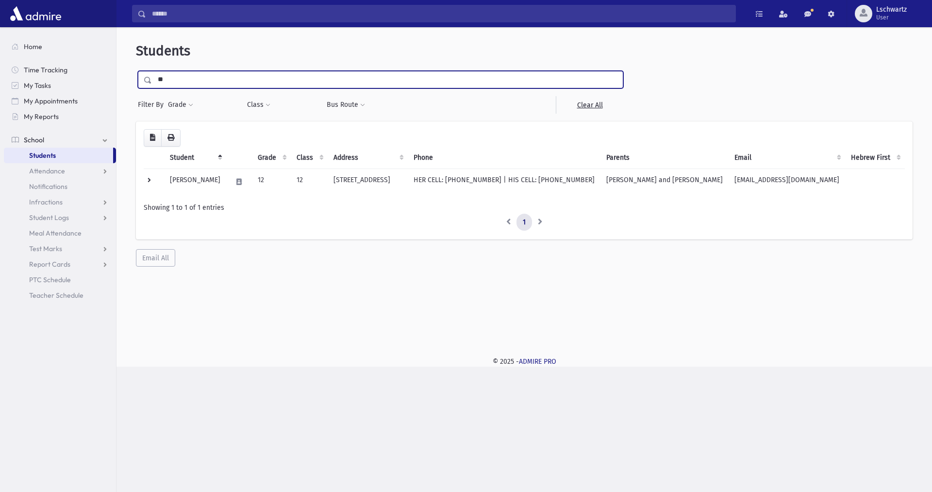
type input "*"
type input "*******"
click at [136, 71] on input "submit" at bounding box center [149, 77] width 27 height 13
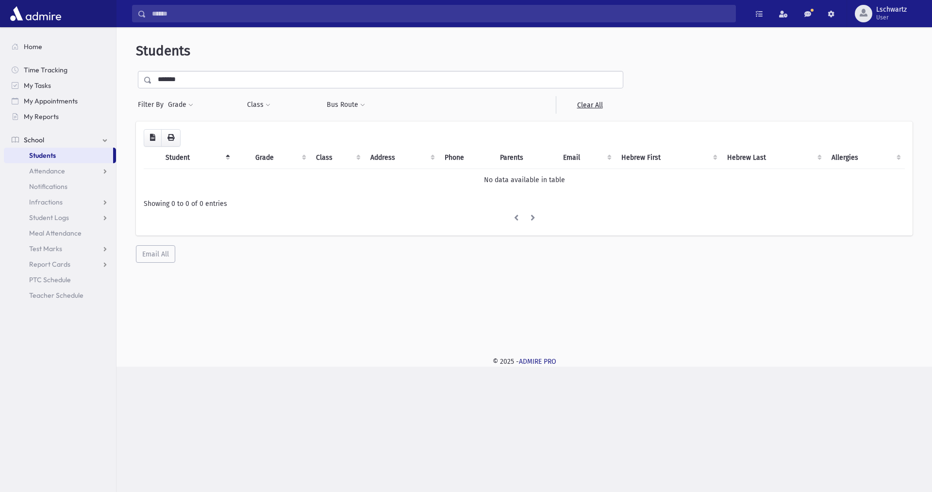
click at [169, 78] on input "*******" at bounding box center [387, 79] width 471 height 17
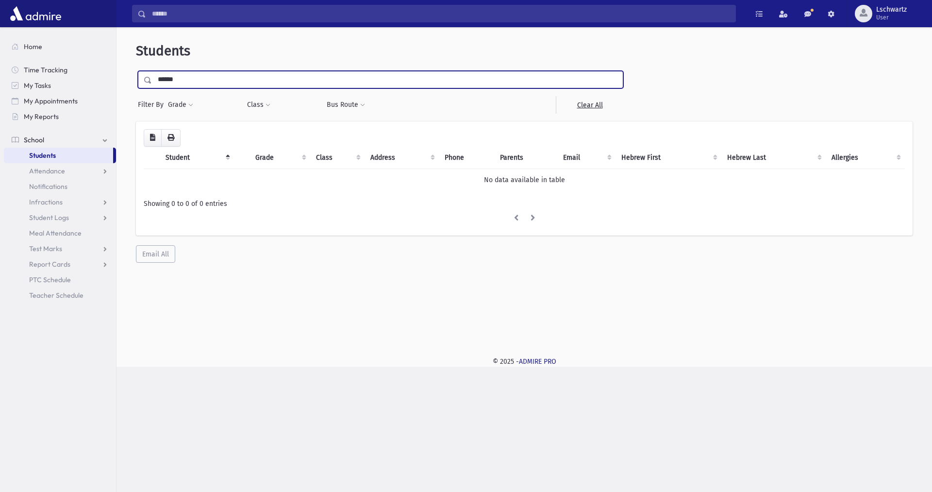
type input "******"
click at [136, 71] on input "submit" at bounding box center [149, 77] width 27 height 13
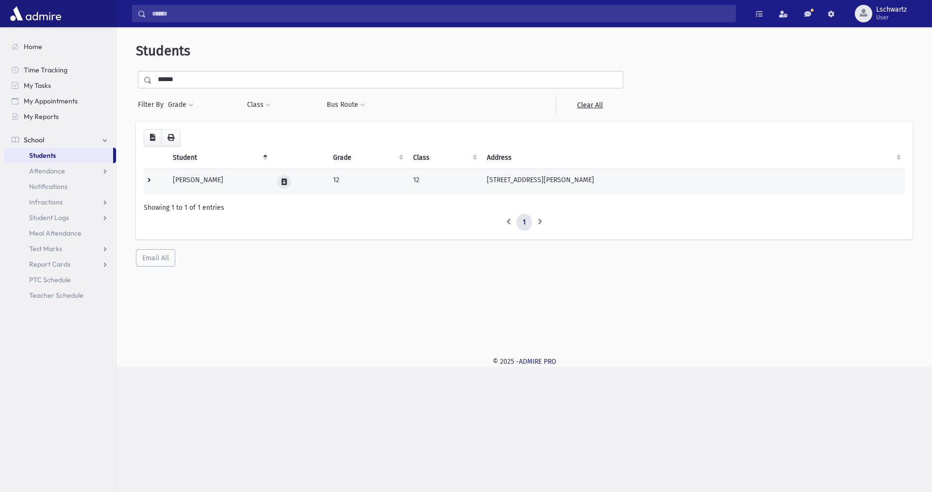
click at [285, 180] on icon at bounding box center [283, 182] width 5 height 6
click at [322, 180] on icon "button" at bounding box center [325, 182] width 8 height 6
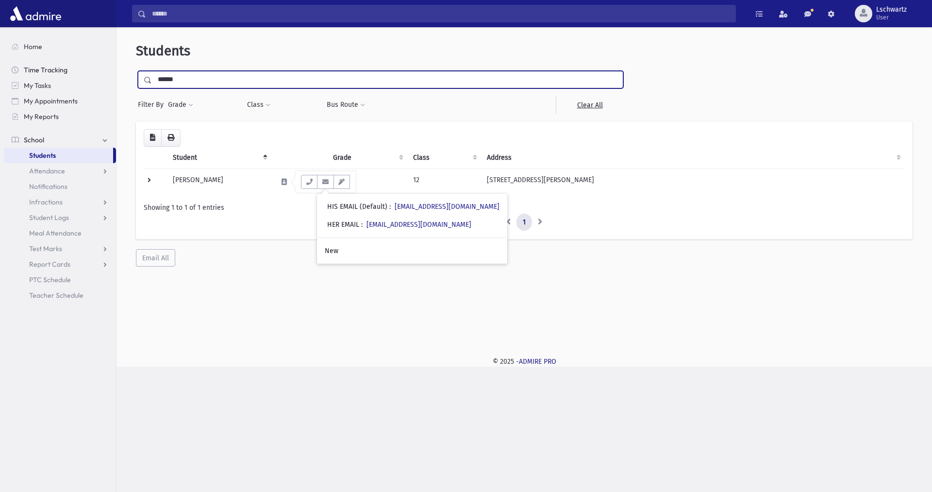
drag, startPoint x: 244, startPoint y: 76, endPoint x: 114, endPoint y: 67, distance: 130.3
click at [114, 67] on div "Search Results Students" at bounding box center [466, 246] width 932 height 492
type input "*****"
click at [136, 71] on input "submit" at bounding box center [149, 77] width 27 height 13
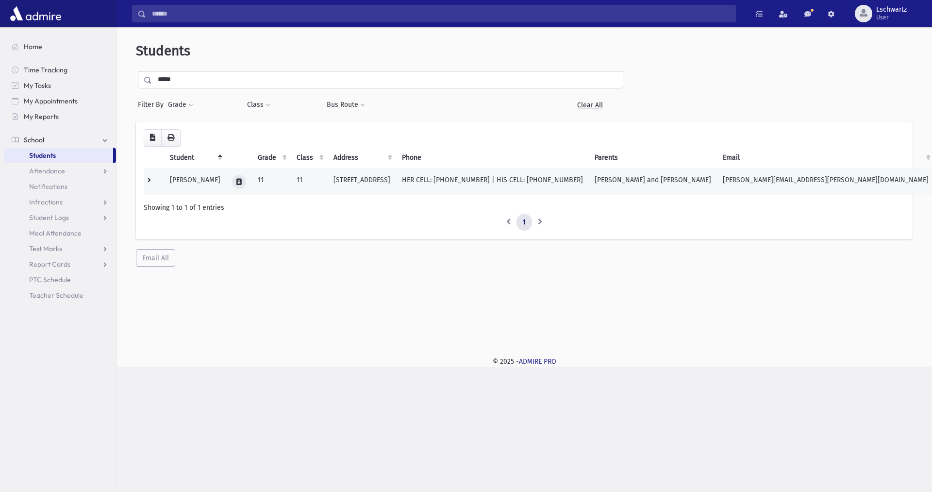
click at [232, 177] on button at bounding box center [239, 182] width 14 height 14
click at [269, 182] on button "button" at bounding box center [273, 182] width 17 height 14
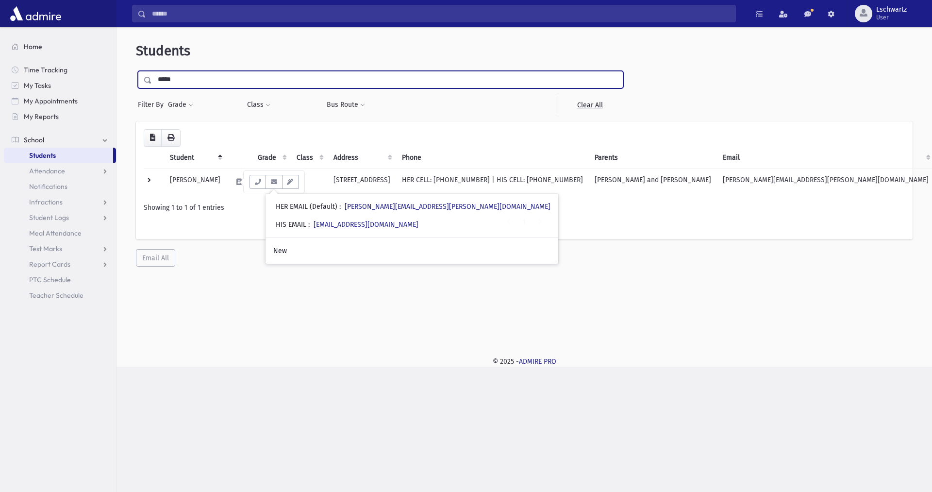
drag, startPoint x: 202, startPoint y: 81, endPoint x: 115, endPoint y: 50, distance: 92.6
click at [115, 50] on div "Search Results Students" at bounding box center [466, 246] width 932 height 492
type input "******"
click at [136, 71] on input "submit" at bounding box center [149, 77] width 27 height 13
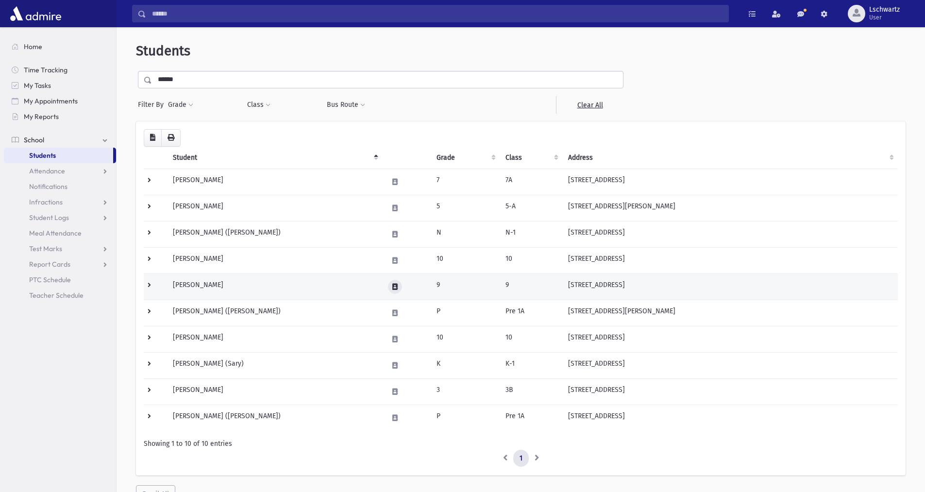
click at [395, 284] on icon at bounding box center [394, 286] width 5 height 6
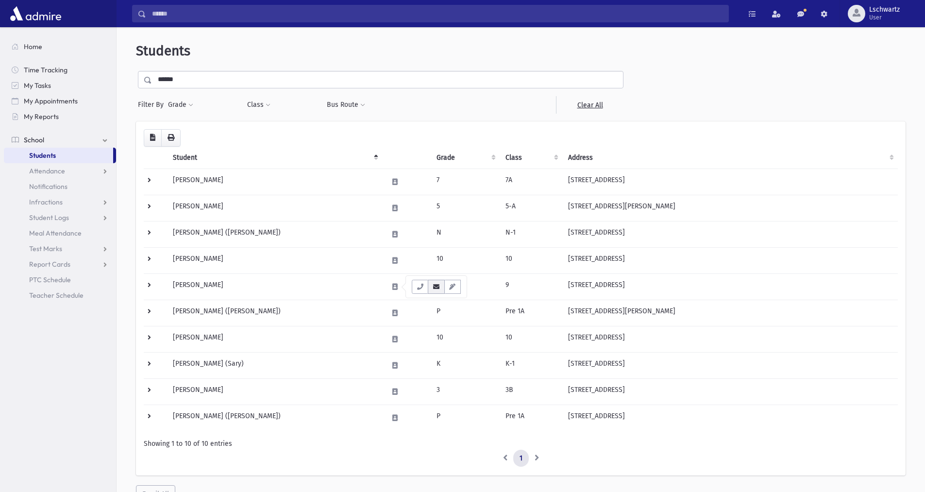
click at [430, 287] on button "button" at bounding box center [436, 287] width 17 height 14
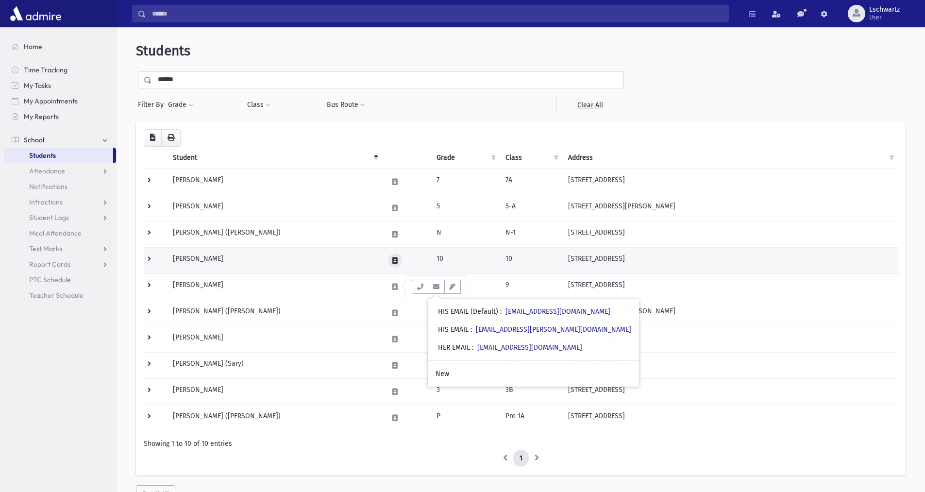
click at [394, 261] on icon at bounding box center [394, 260] width 5 height 6
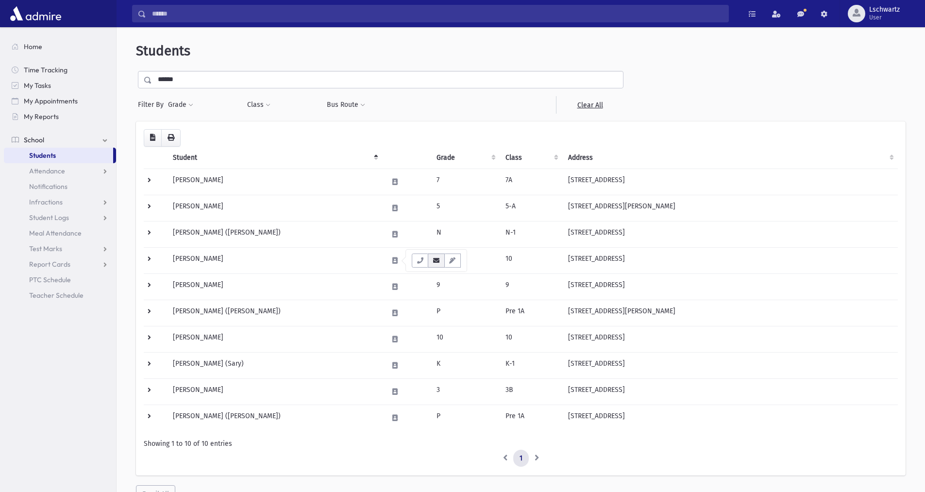
click at [436, 259] on icon "button" at bounding box center [436, 260] width 8 height 6
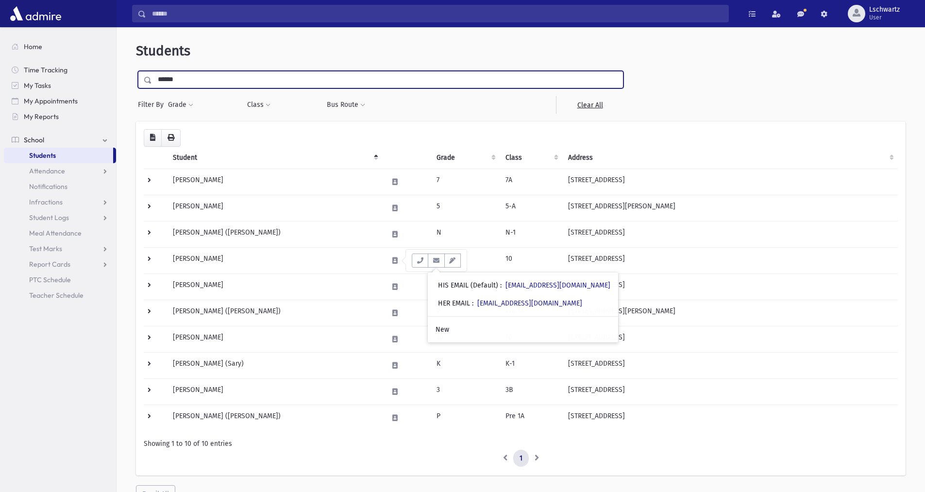
drag, startPoint x: 190, startPoint y: 77, endPoint x: 118, endPoint y: 73, distance: 71.9
click at [118, 73] on div "Students ****** Filter By Grade * * * * * * * * * ***** ********* ********* * *…" at bounding box center [520, 272] width 808 height 483
type input "******"
click at [136, 71] on input "submit" at bounding box center [149, 77] width 27 height 13
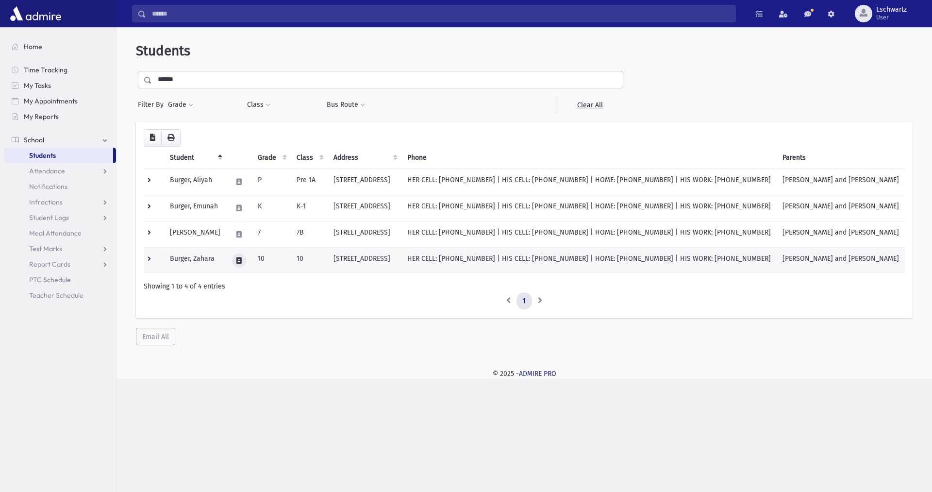
click at [240, 258] on icon at bounding box center [238, 260] width 5 height 6
click at [281, 260] on icon "button" at bounding box center [281, 260] width 8 height 6
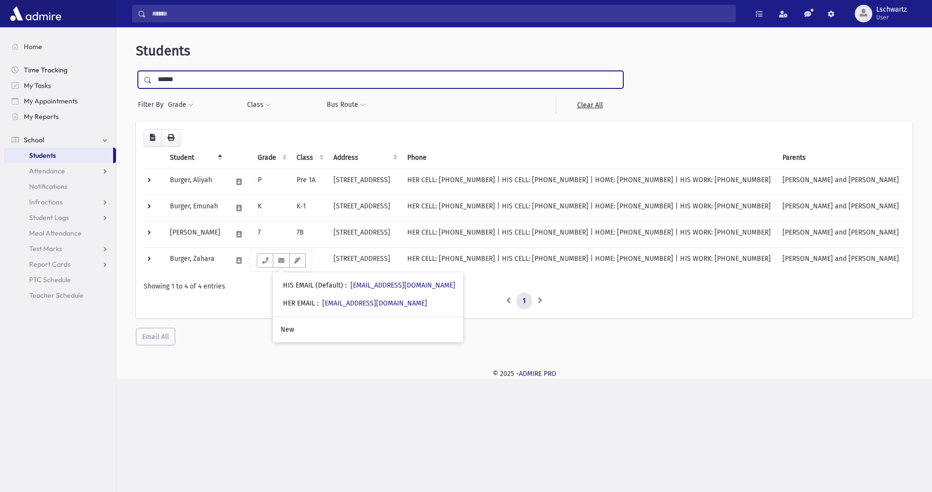
drag, startPoint x: 194, startPoint y: 81, endPoint x: 81, endPoint y: 66, distance: 113.5
click at [86, 66] on div "Search Results Students" at bounding box center [466, 246] width 932 height 492
type input "******"
click at [136, 71] on input "submit" at bounding box center [149, 77] width 27 height 13
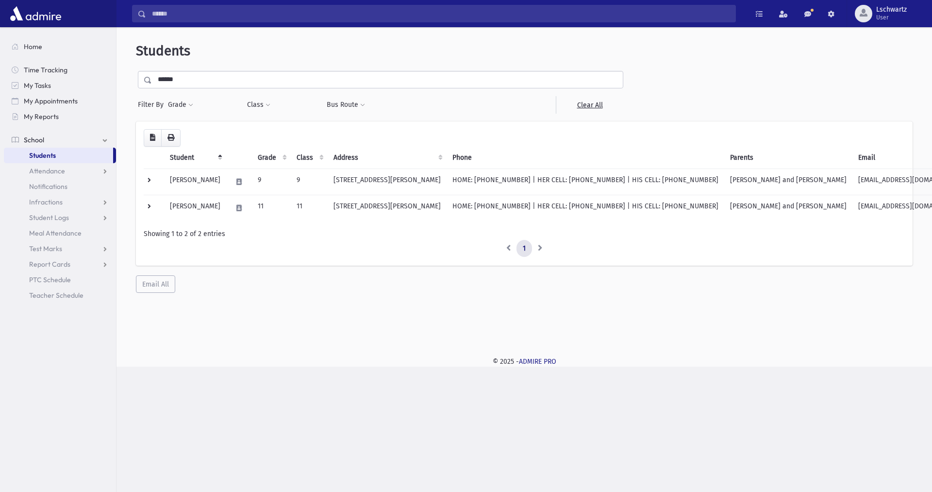
drag, startPoint x: 135, startPoint y: 66, endPoint x: 157, endPoint y: 56, distance: 24.5
click at [148, 62] on div "Students ****** Filter By Grade * * * * * * * * * ***** ********* ********* * *…" at bounding box center [524, 167] width 808 height 273
drag, startPoint x: 157, startPoint y: 56, endPoint x: 183, endPoint y: 28, distance: 38.5
click at [173, 47] on span "Students" at bounding box center [163, 51] width 54 height 16
drag, startPoint x: 185, startPoint y: 28, endPoint x: 188, endPoint y: 22, distance: 6.9
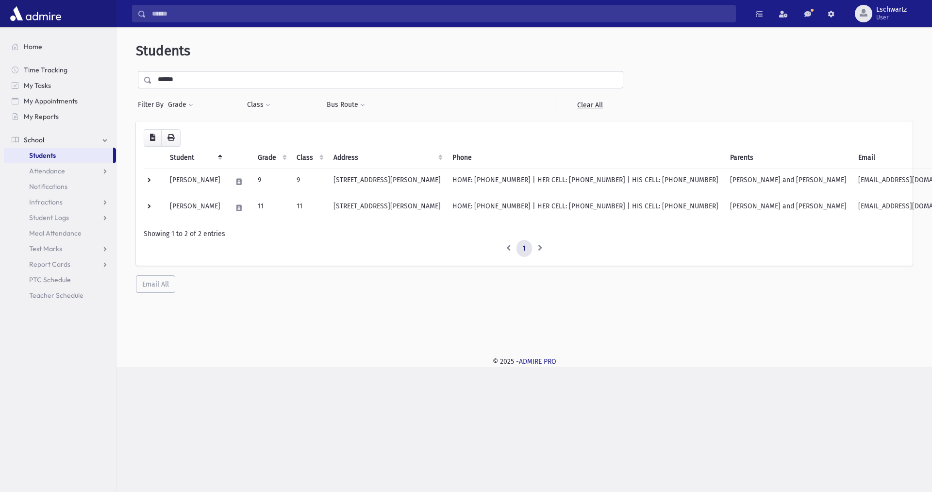
click at [188, 23] on div "Search Results Students" at bounding box center [466, 246] width 932 height 492
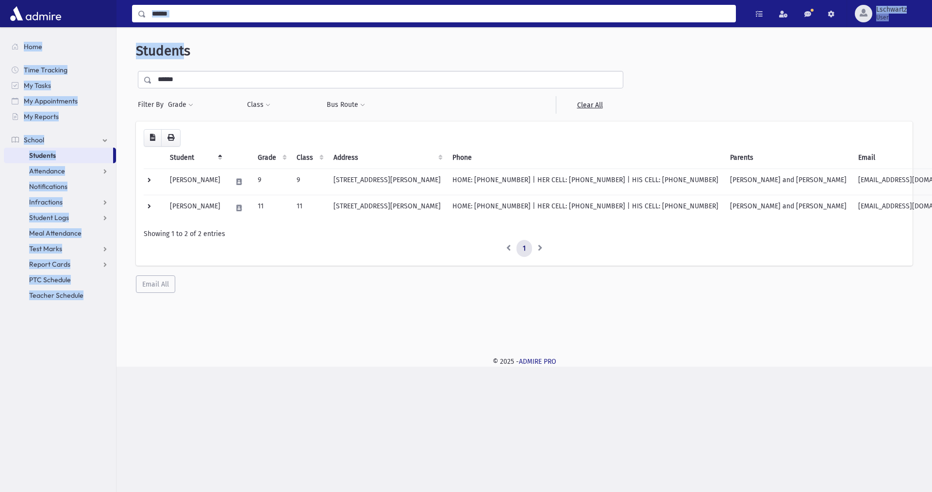
click at [189, 13] on input "Search" at bounding box center [440, 13] width 589 height 17
